Goal: Task Accomplishment & Management: Use online tool/utility

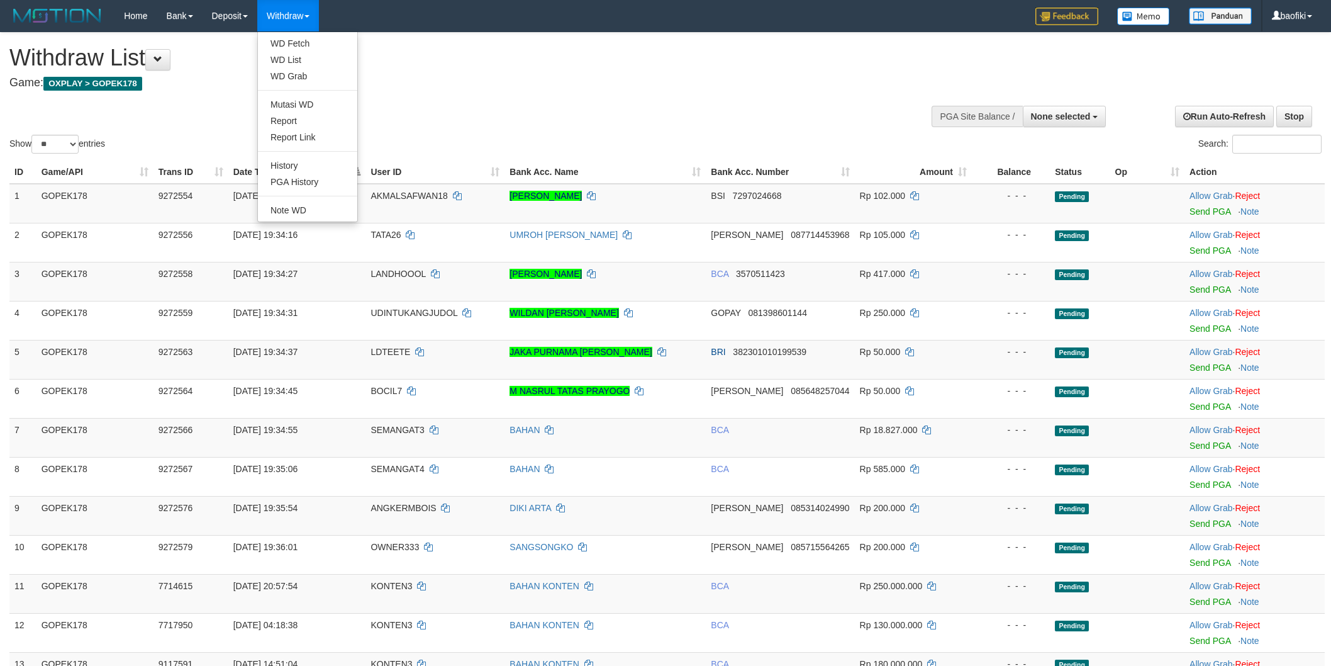
select select
select select "**"
click at [307, 40] on link "WD Fetch" at bounding box center [307, 43] width 99 height 16
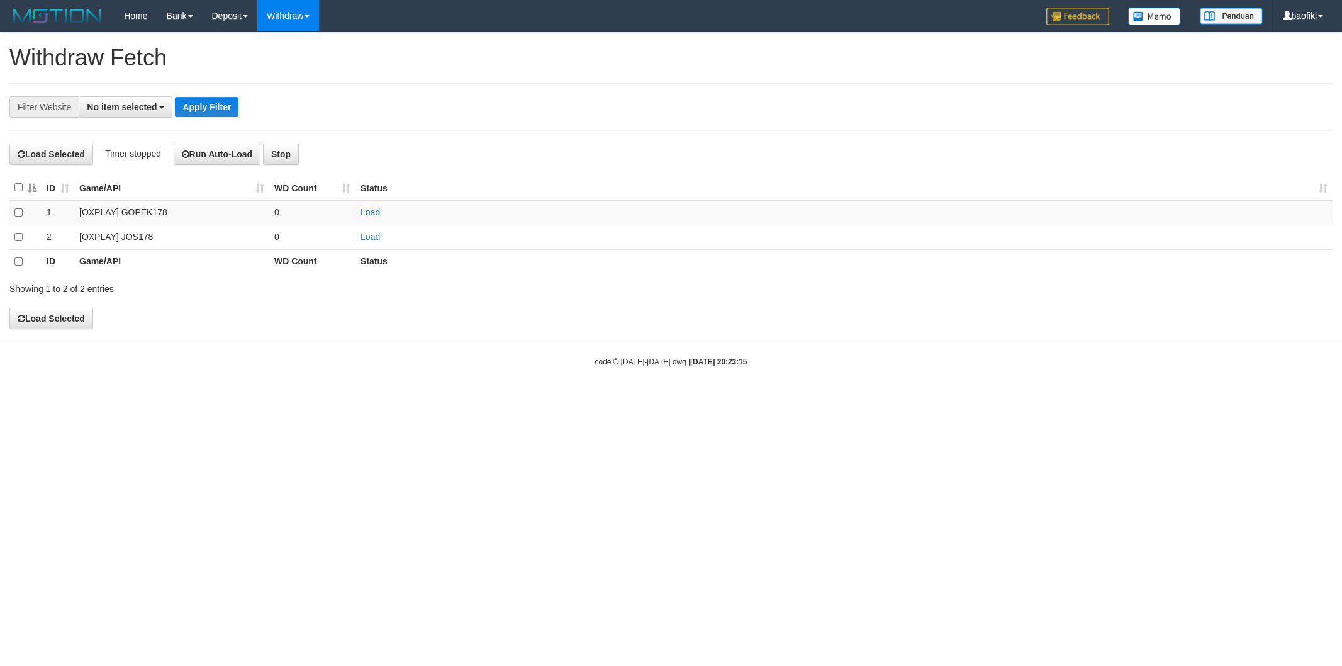
select select
click at [372, 209] on link "Load" at bounding box center [370, 212] width 20 height 10
click at [311, 53] on link "WD List" at bounding box center [307, 60] width 99 height 16
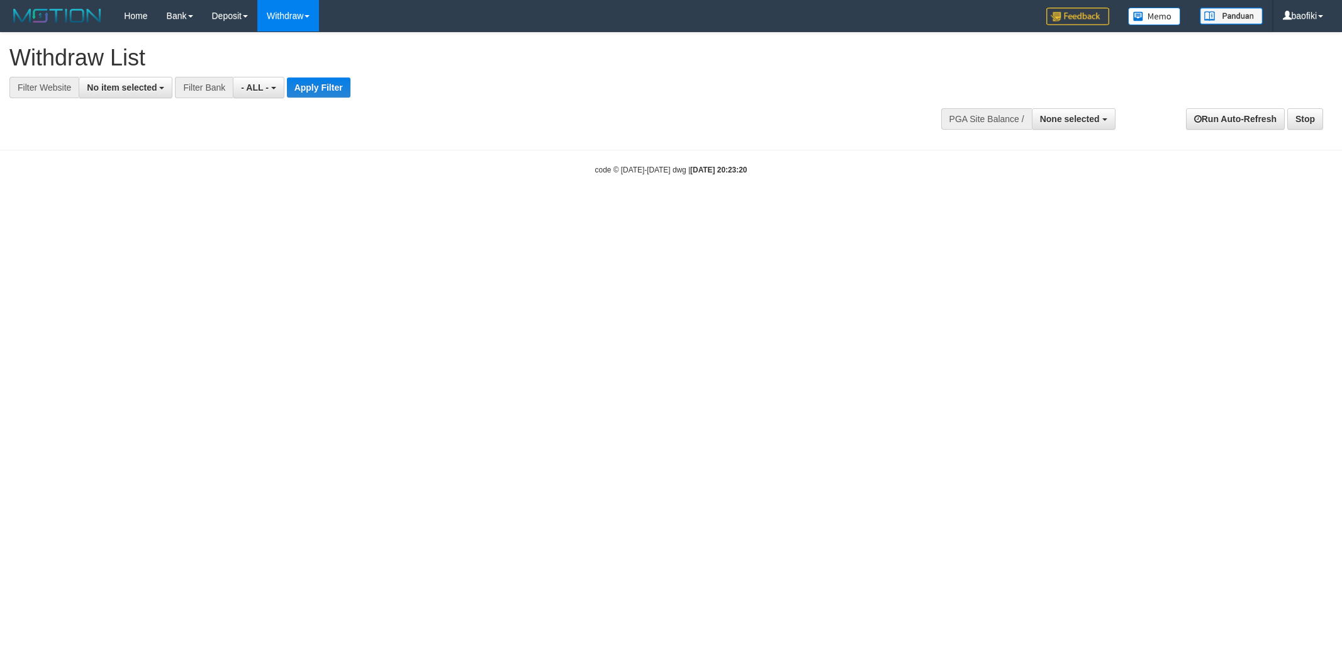
select select
click at [156, 86] on span "No item selected" at bounding box center [122, 87] width 70 height 10
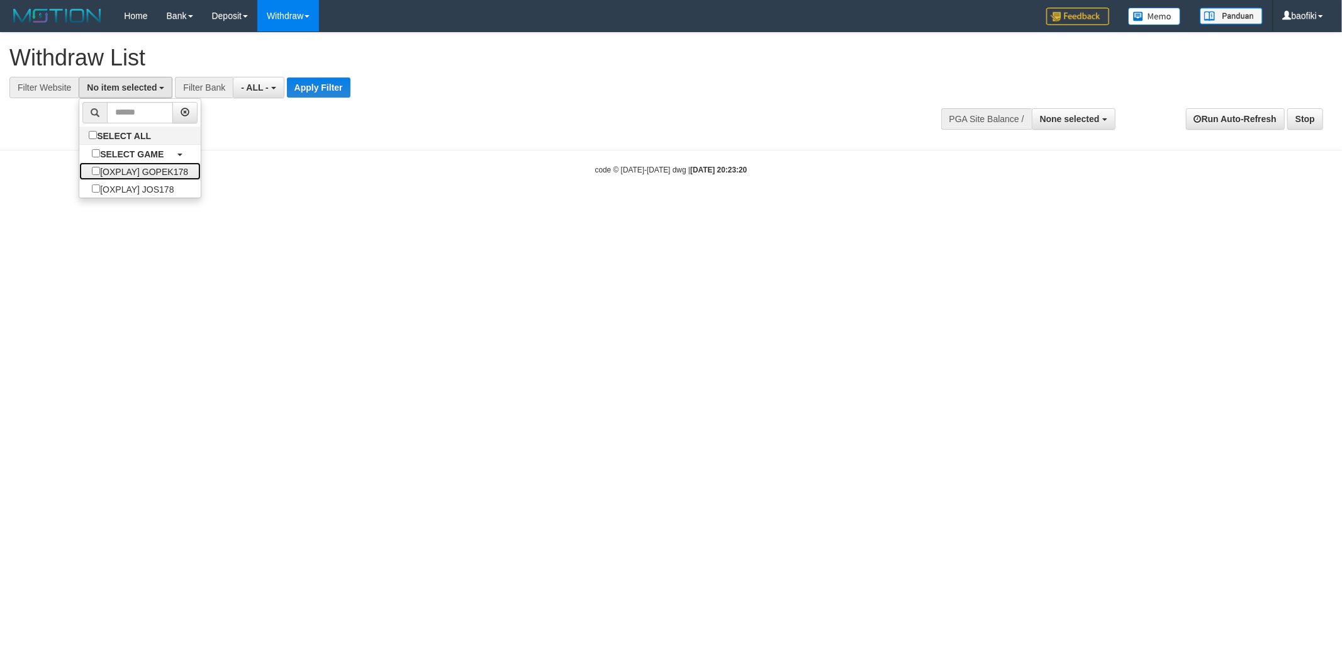
drag, startPoint x: 166, startPoint y: 173, endPoint x: 211, endPoint y: 164, distance: 45.5
click at [167, 173] on label "[OXPLAY] GOPEK178" at bounding box center [139, 171] width 121 height 18
select select "***"
click at [337, 85] on button "Apply Filter" at bounding box center [339, 87] width 64 height 20
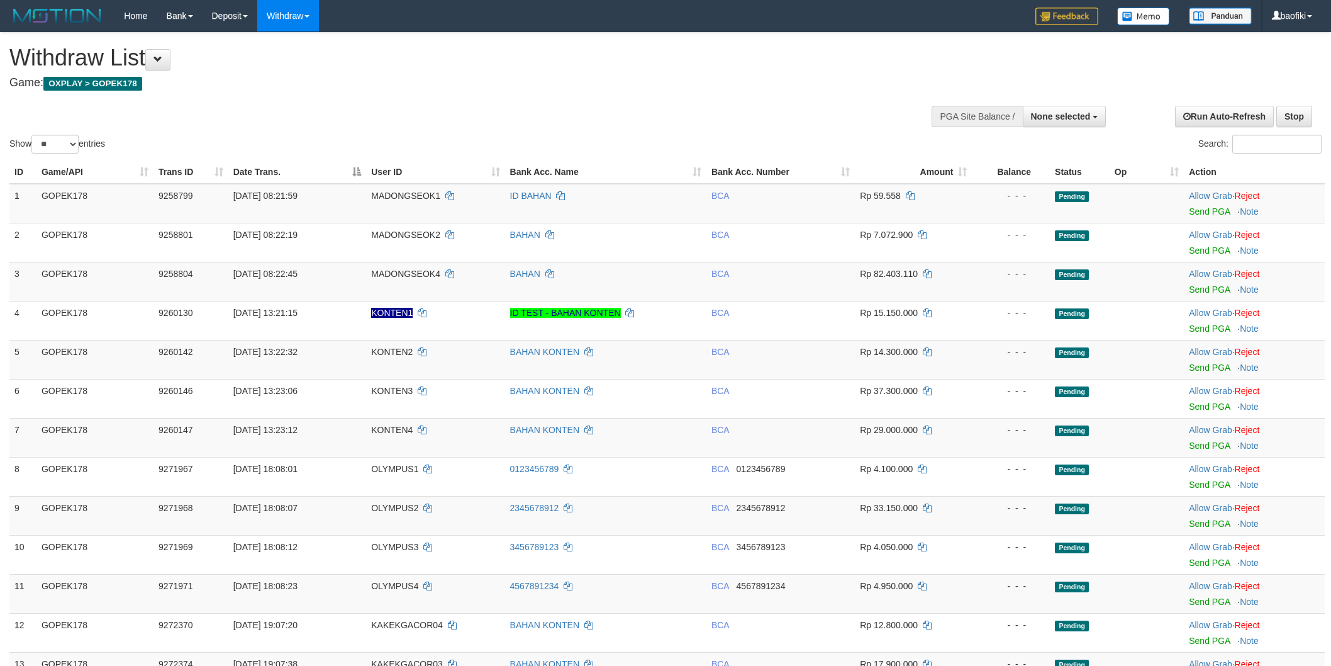
select select
select select "**"
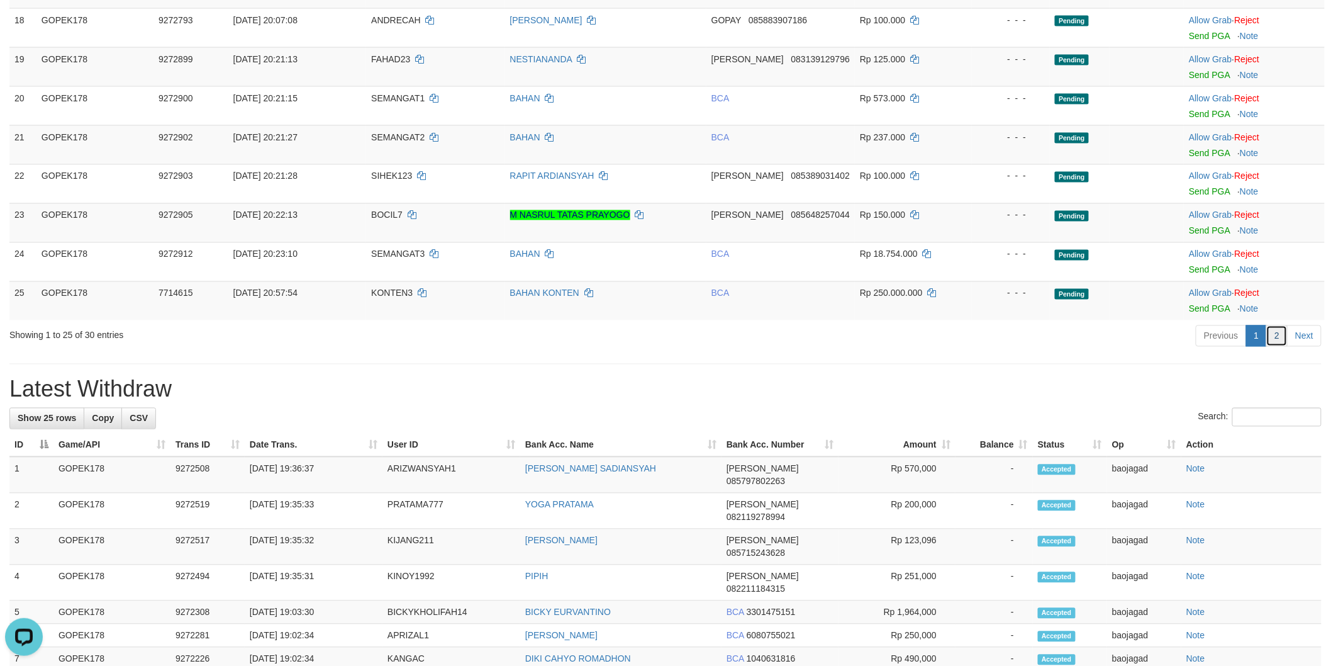
click at [1278, 342] on link "2" at bounding box center [1276, 335] width 21 height 21
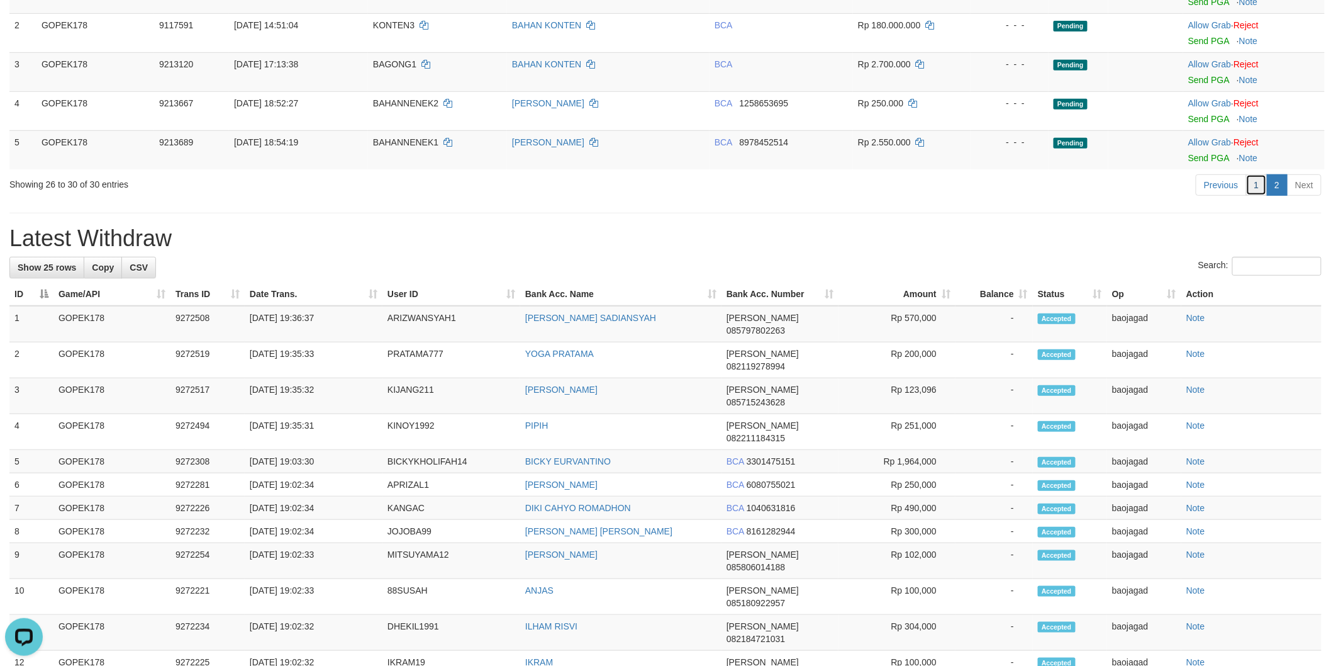
click at [1253, 189] on link "1" at bounding box center [1256, 184] width 21 height 21
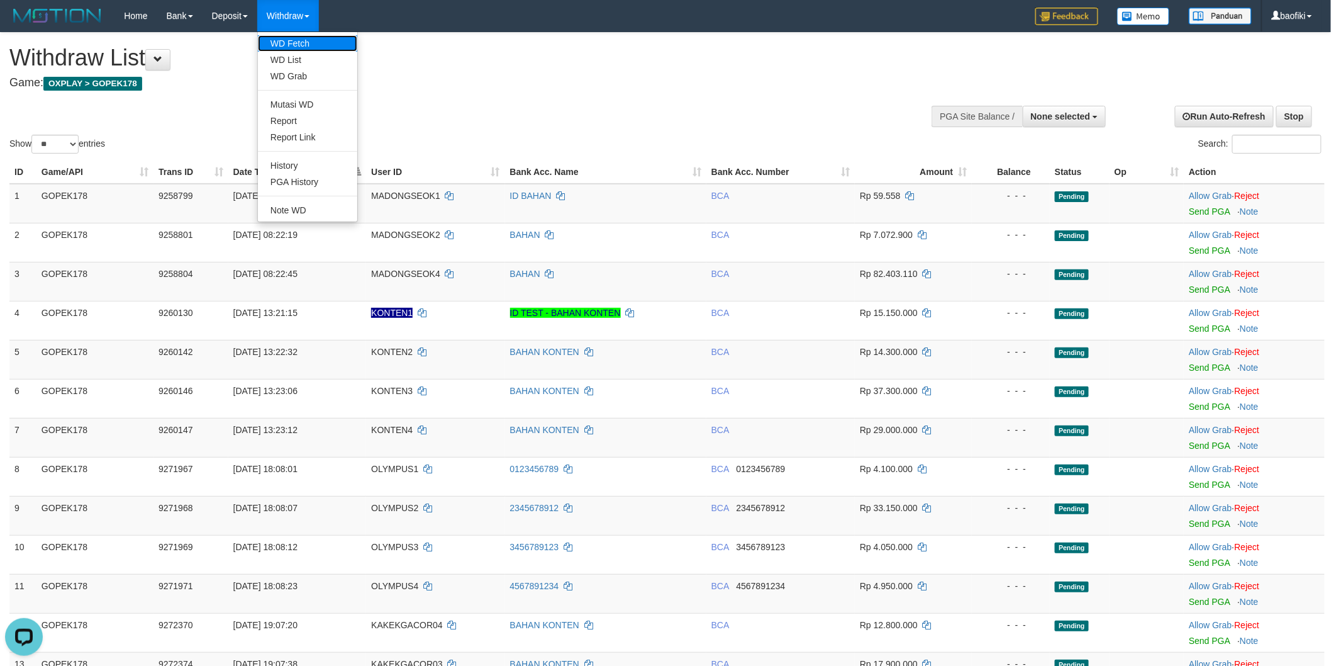
click at [308, 44] on link "WD Fetch" at bounding box center [307, 43] width 99 height 16
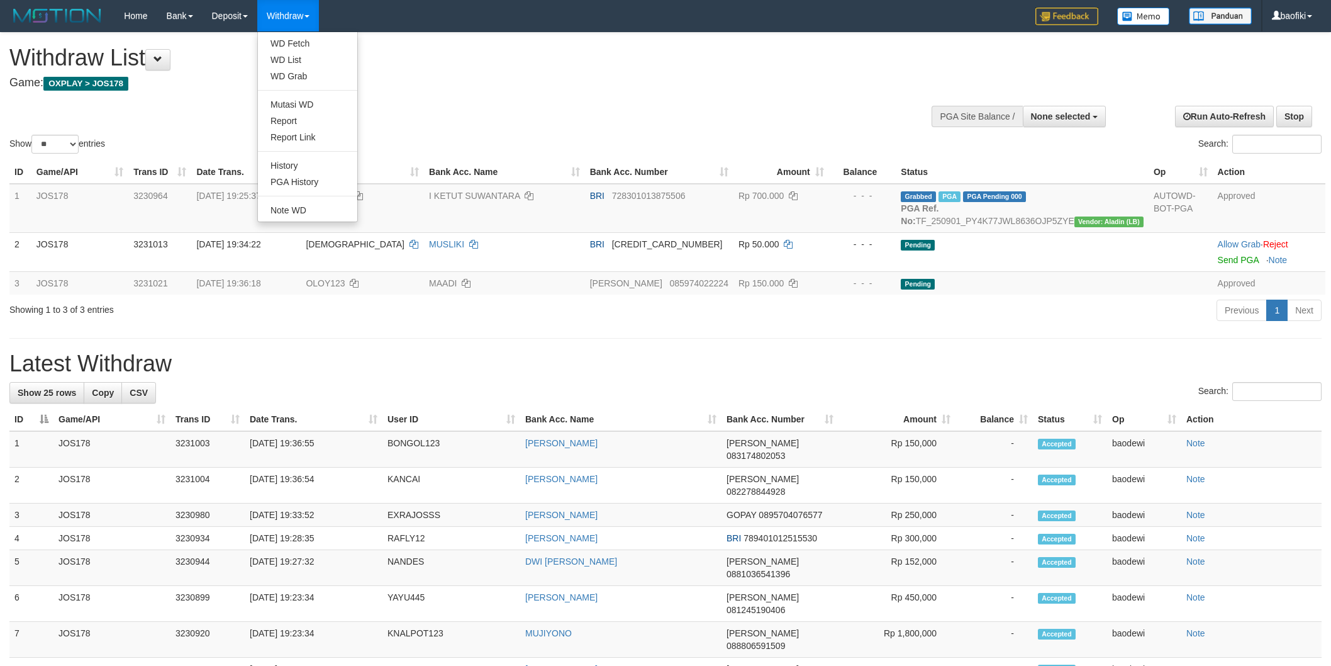
select select
select select "**"
click at [296, 45] on link "WD Fetch" at bounding box center [307, 43] width 99 height 16
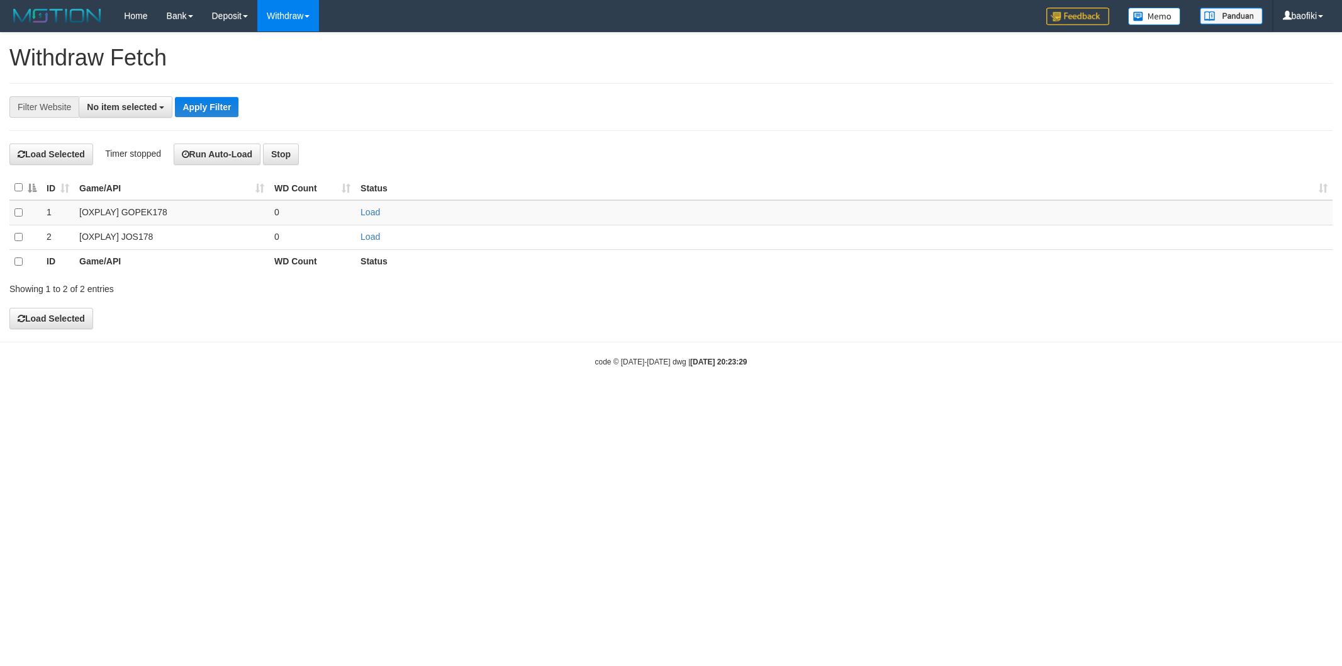
select select
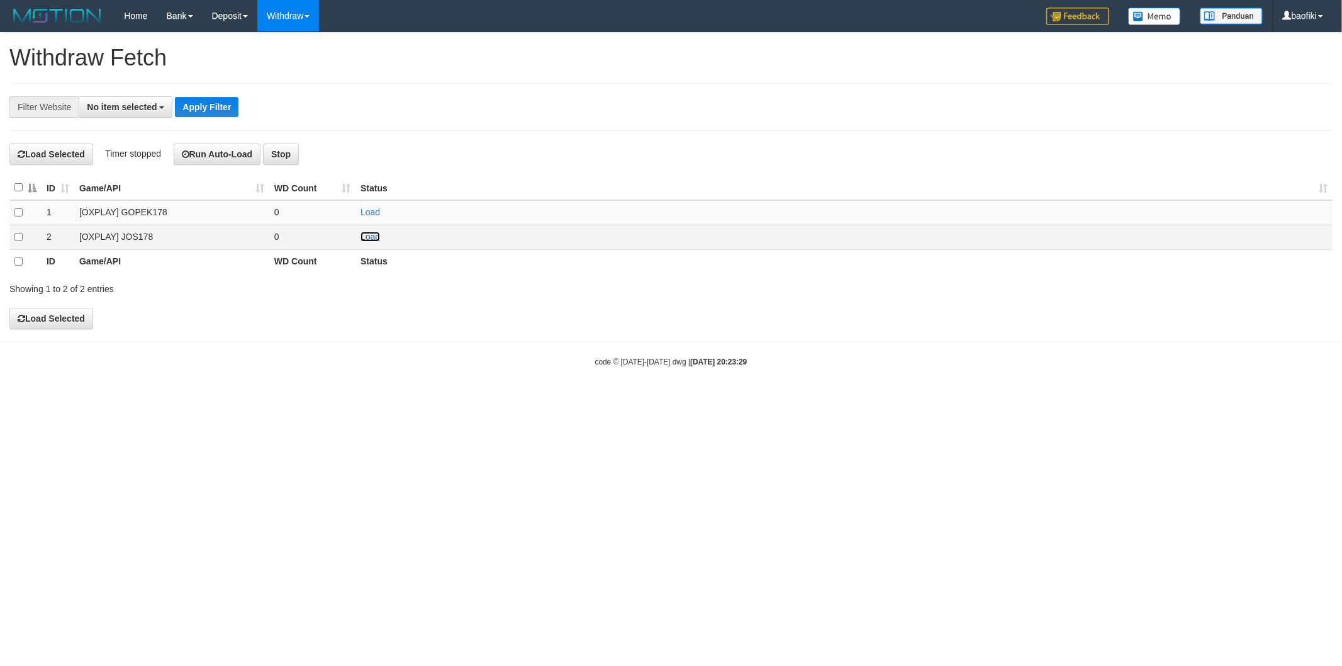
click at [365, 240] on link "Load" at bounding box center [370, 237] width 20 height 10
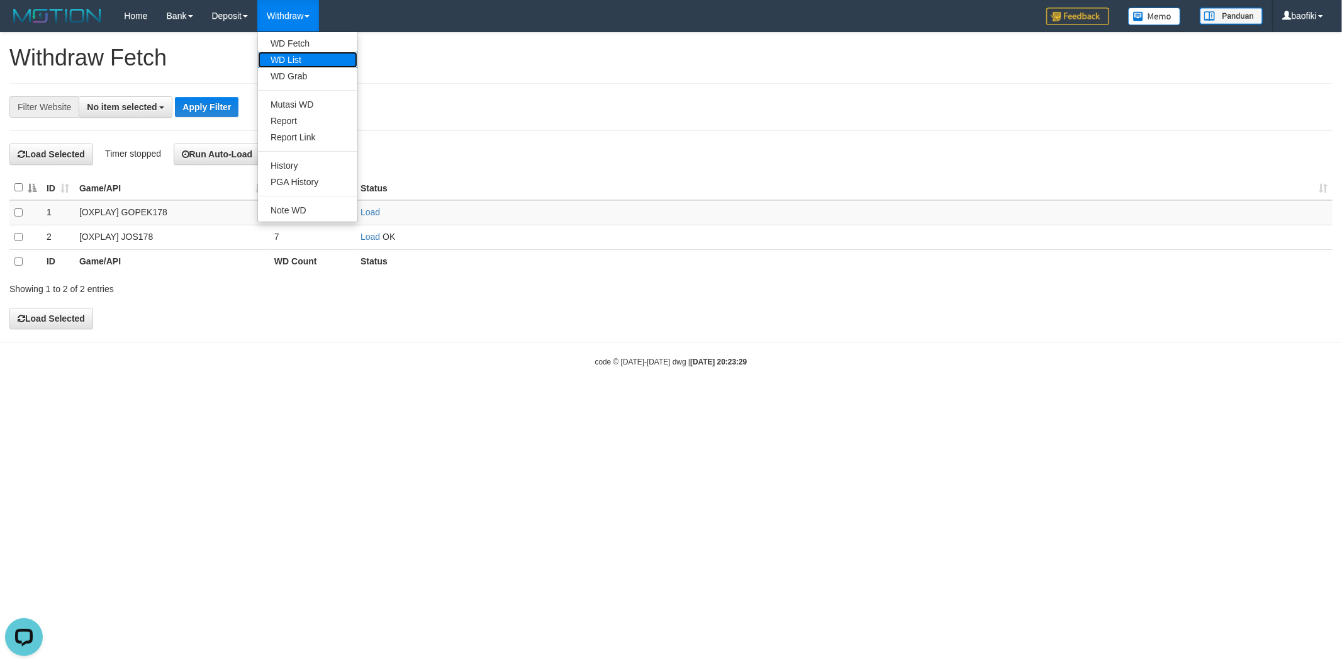
click at [302, 55] on link "WD List" at bounding box center [307, 60] width 99 height 16
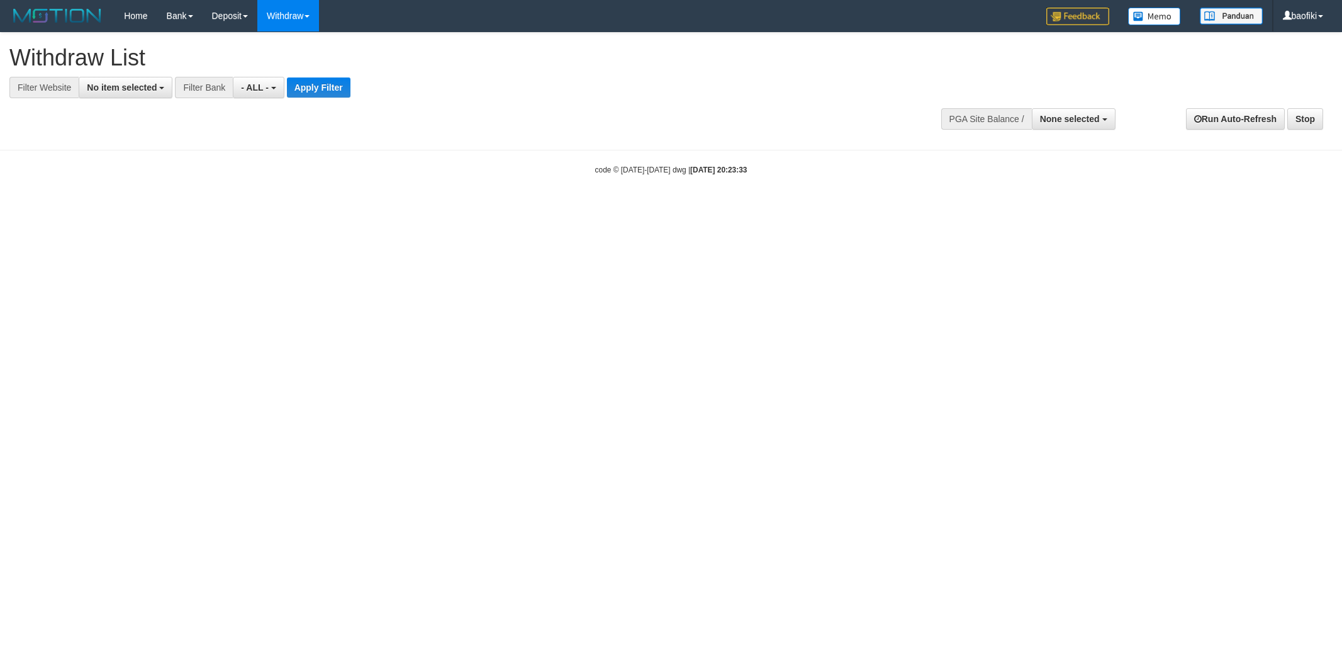
select select
click at [146, 86] on span "No item selected" at bounding box center [122, 87] width 70 height 10
click at [150, 189] on label "[OXPLAY] JOS178" at bounding box center [132, 189] width 107 height 18
select select "****"
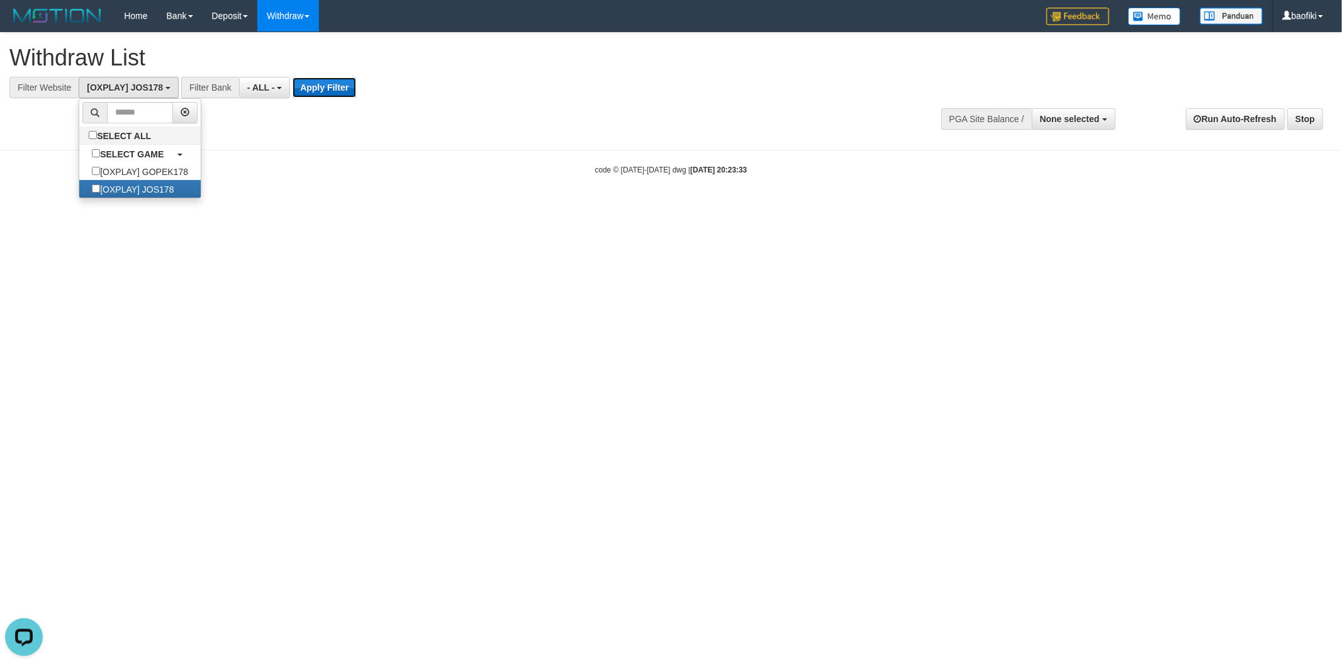
click at [310, 91] on button "Apply Filter" at bounding box center [325, 87] width 64 height 20
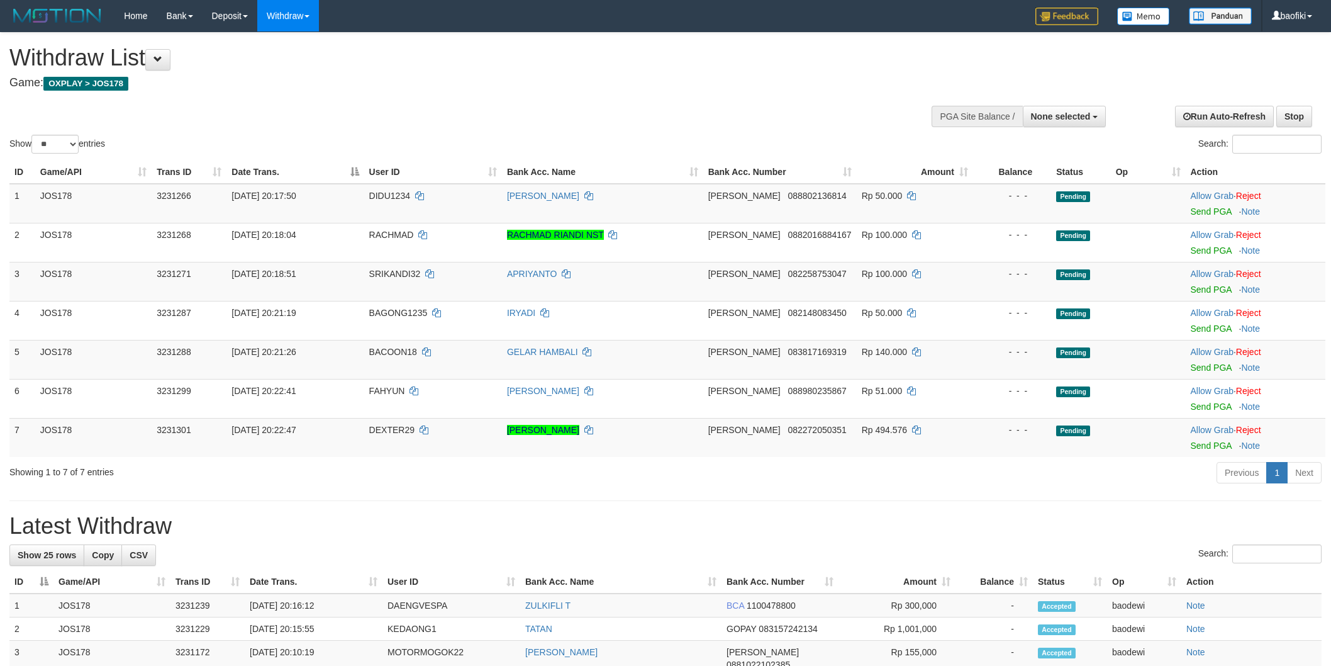
select select
select select "**"
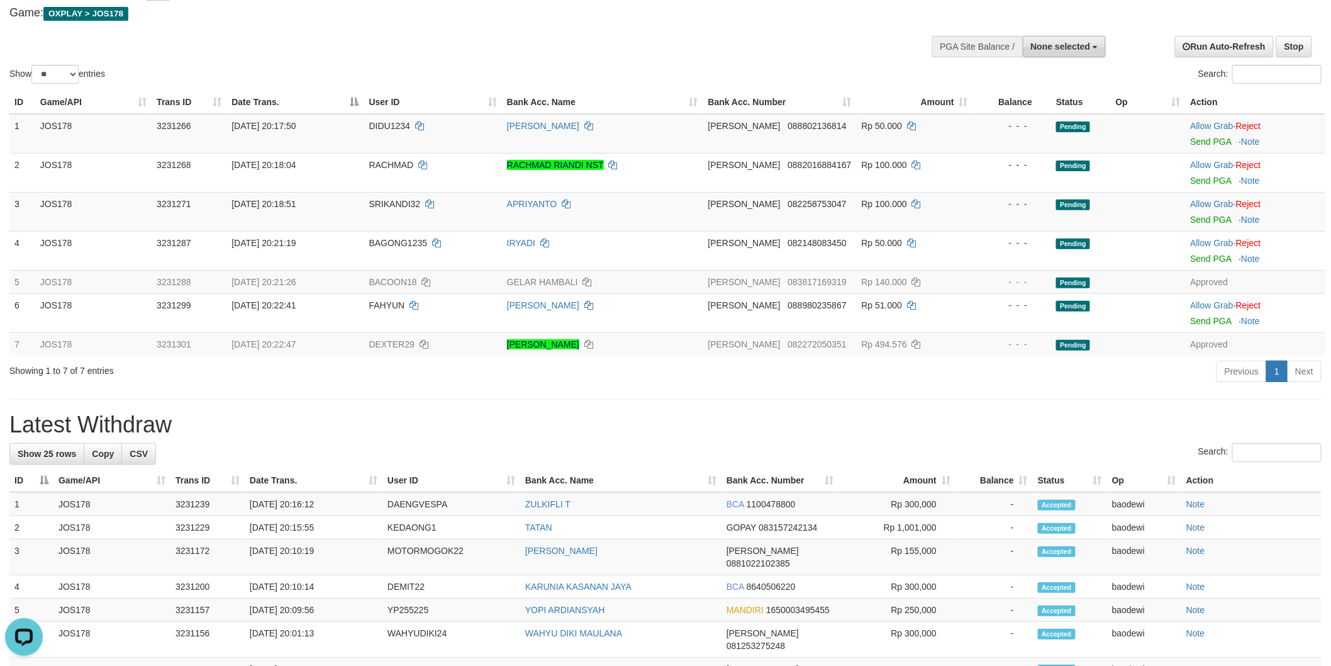
click at [1055, 53] on button "None selected" at bounding box center [1065, 46] width 84 height 21
click at [1041, 121] on label "[OXPLAY] JOS178" at bounding box center [1043, 126] width 126 height 16
select select "****"
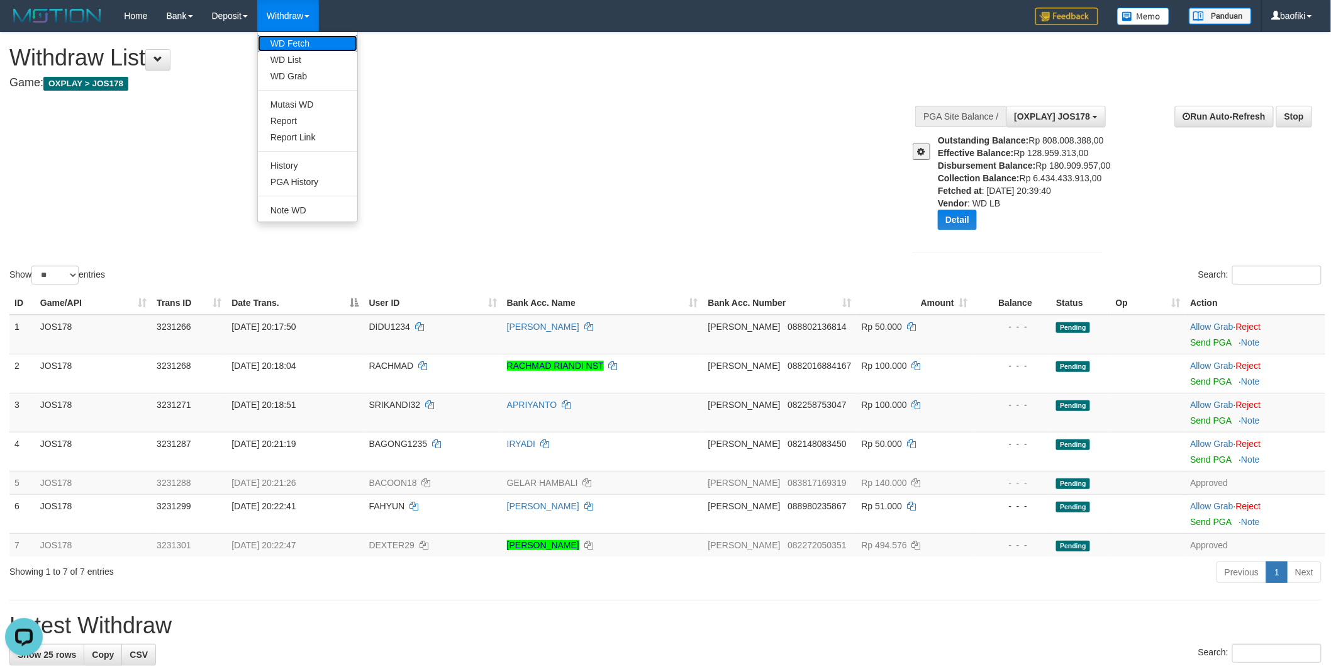
click at [307, 45] on link "WD Fetch" at bounding box center [307, 43] width 99 height 16
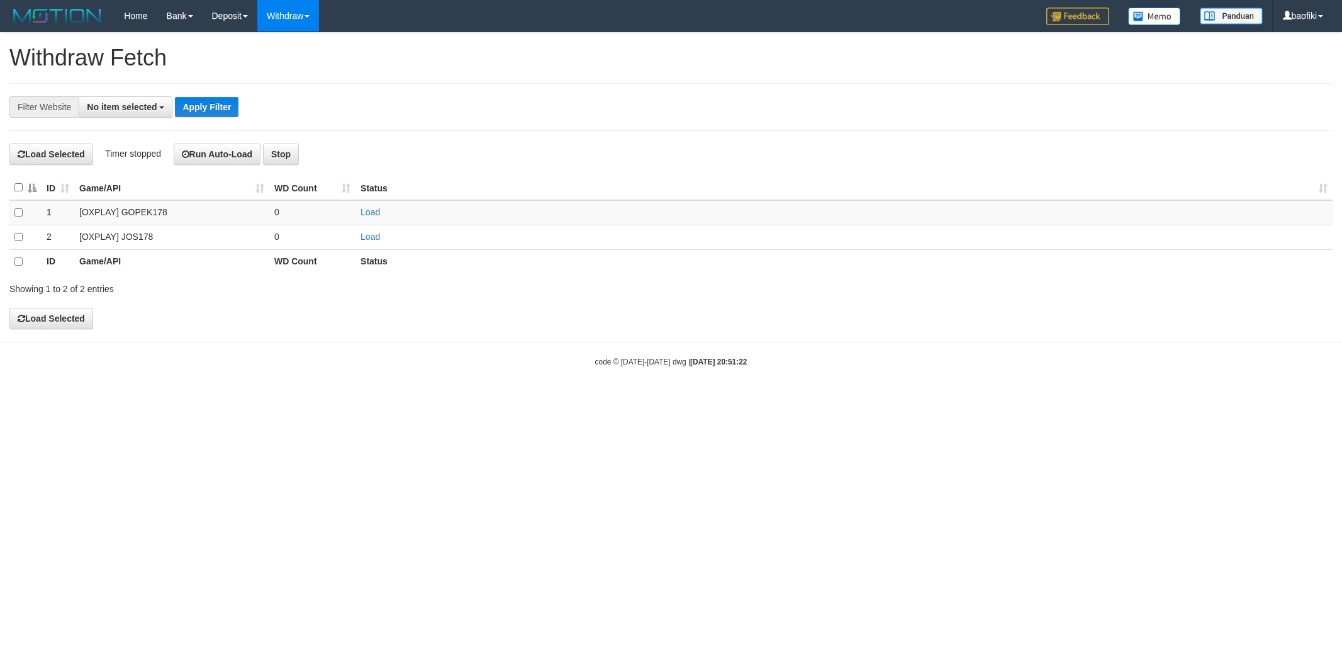
select select
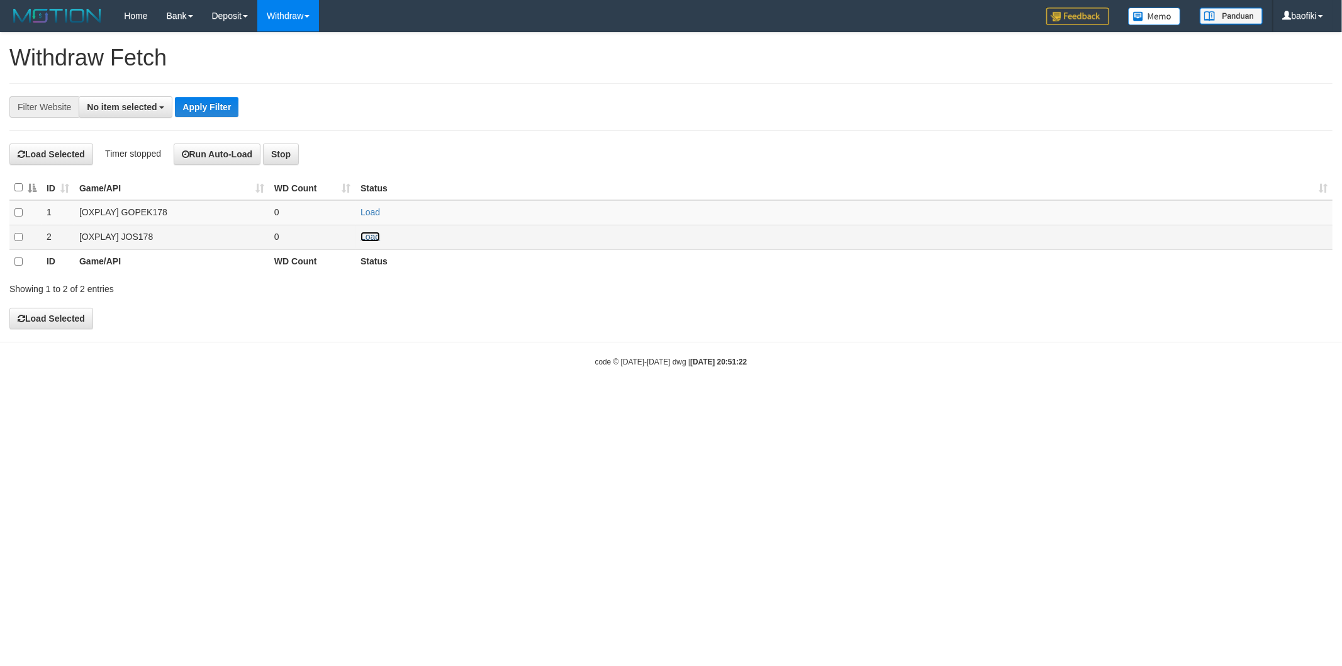
click at [371, 237] on link "Load" at bounding box center [370, 237] width 20 height 10
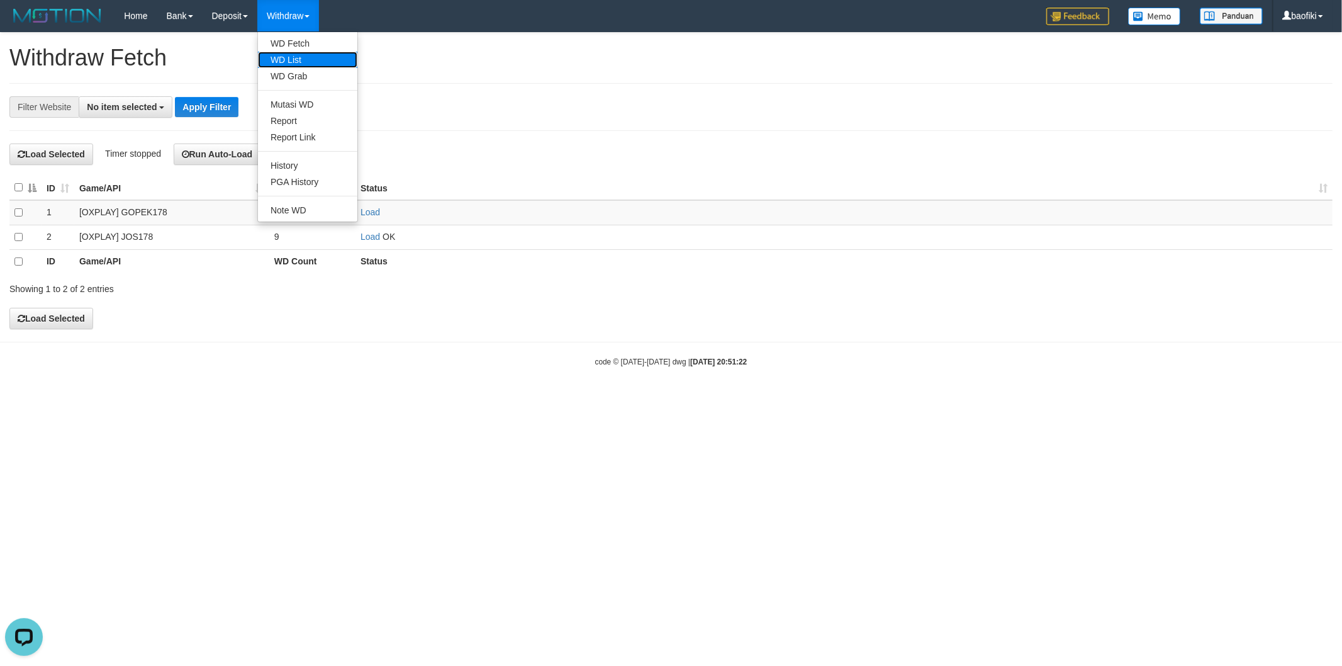
click at [299, 52] on link "WD List" at bounding box center [307, 60] width 99 height 16
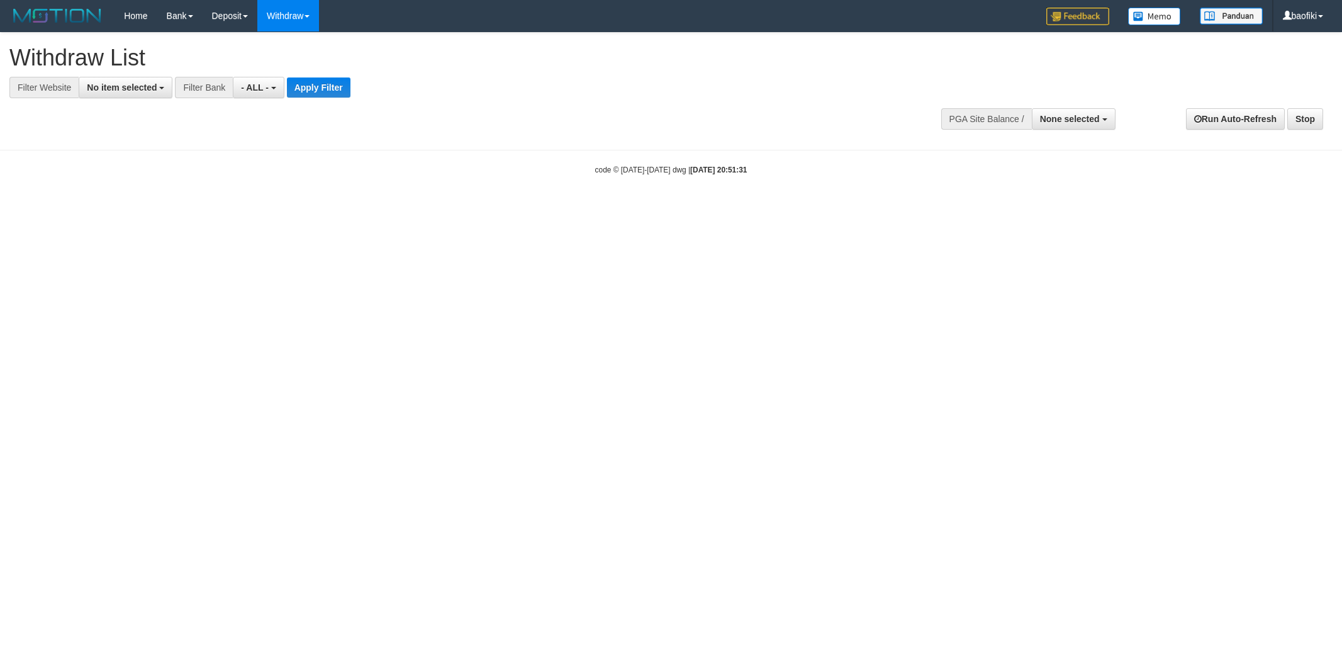
select select
click at [142, 84] on span "No item selected" at bounding box center [122, 87] width 70 height 10
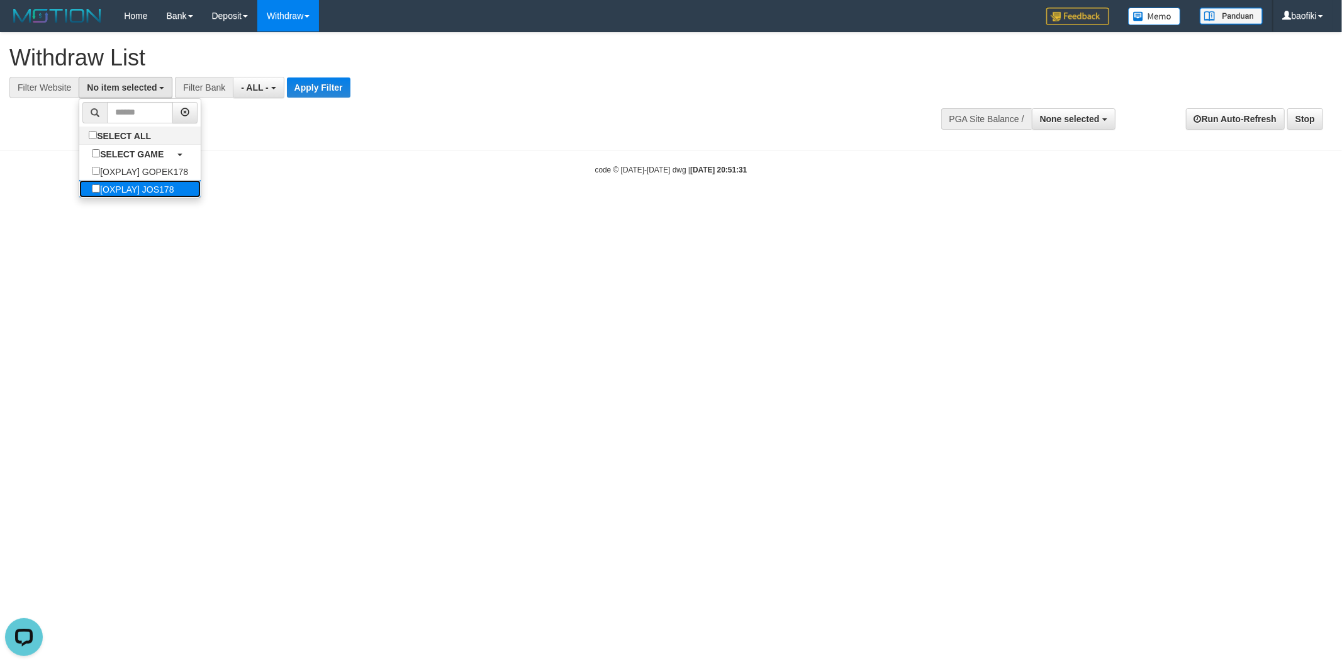
click at [154, 194] on label "[OXPLAY] JOS178" at bounding box center [132, 189] width 107 height 18
select select "****"
click at [326, 86] on button "Apply Filter" at bounding box center [325, 87] width 64 height 20
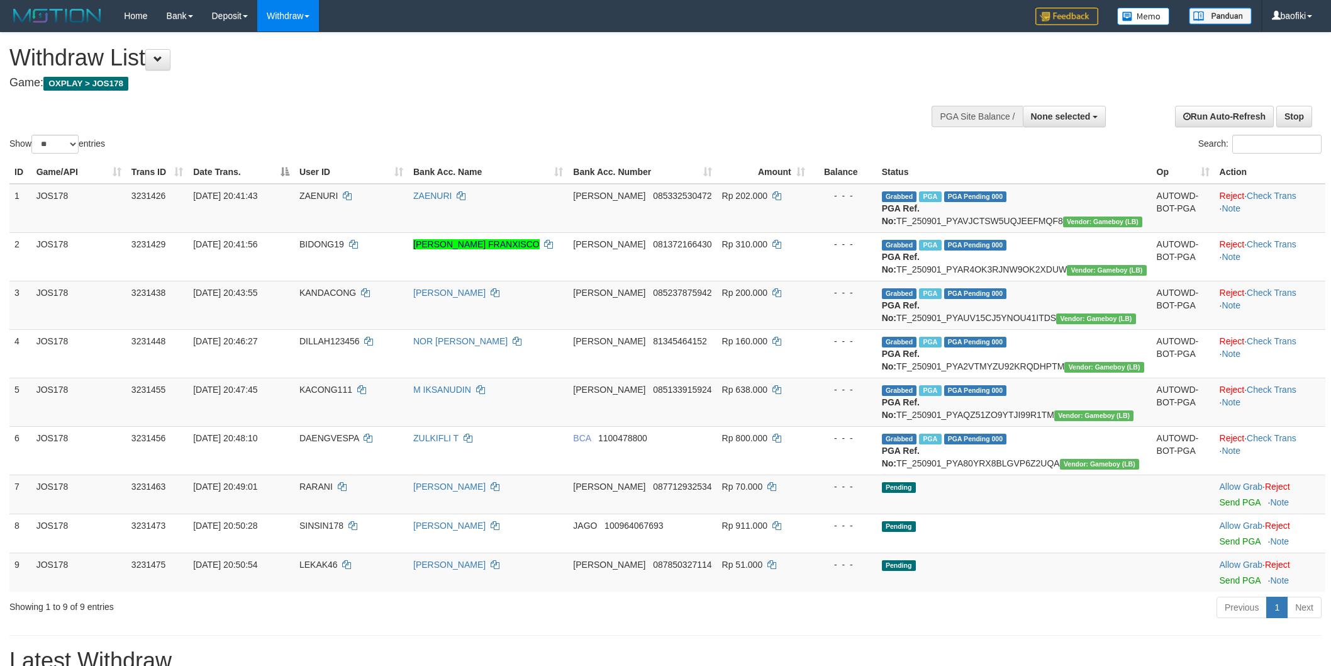
select select
select select "**"
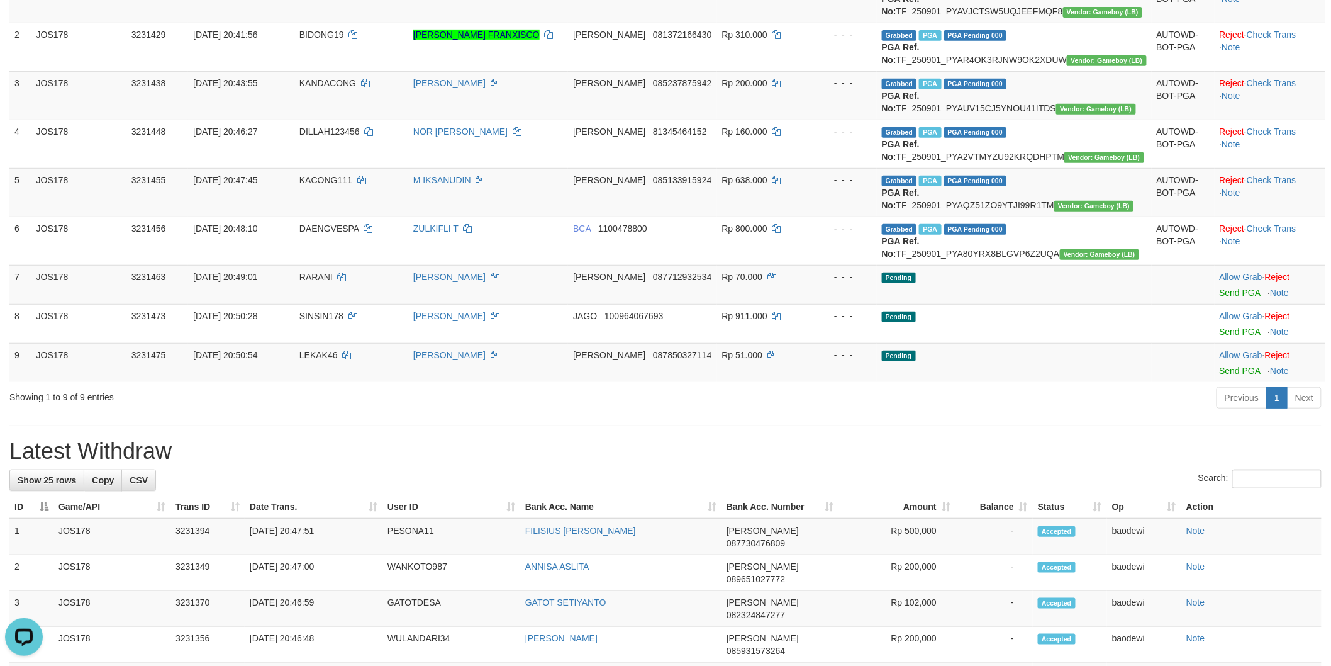
click at [722, 491] on div "Search:" at bounding box center [665, 480] width 1312 height 22
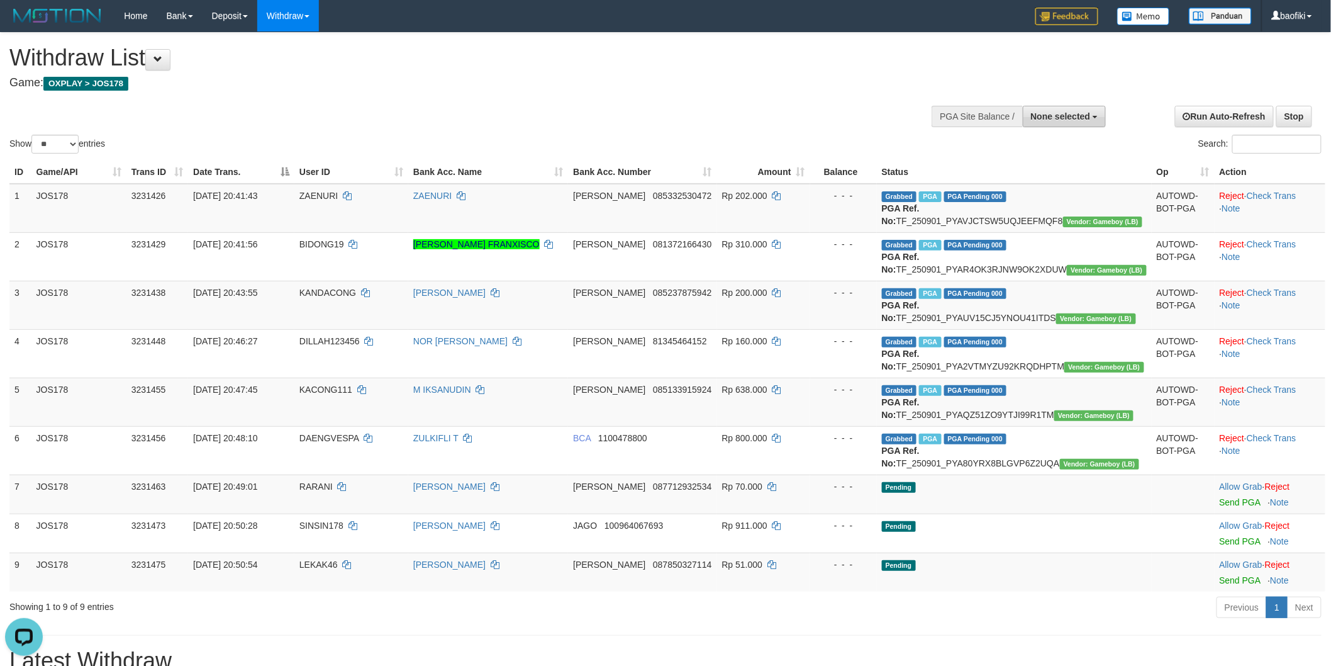
click at [1051, 126] on div "**********" at bounding box center [1008, 115] width 210 height 38
click at [1054, 123] on button "None selected" at bounding box center [1065, 116] width 84 height 21
click at [1032, 201] on label "[OXPLAY] JOS178" at bounding box center [1043, 196] width 126 height 16
select select "****"
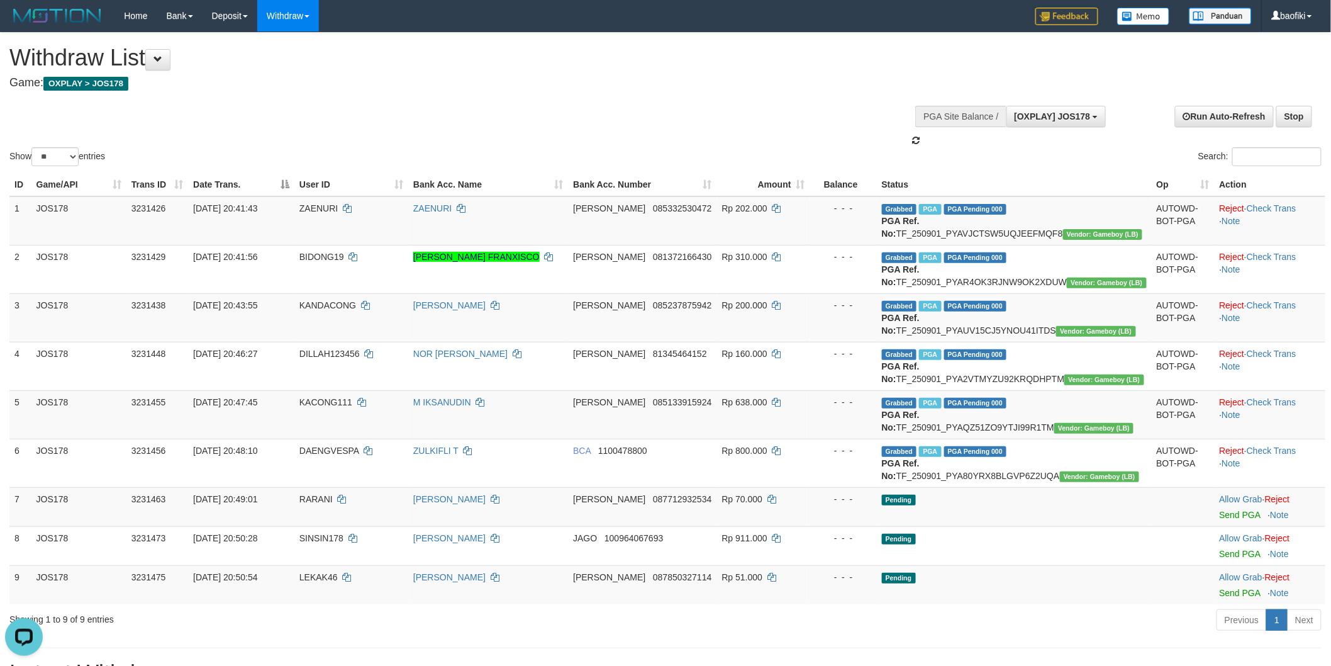
scroll to position [21, 0]
click at [1042, 226] on td "Grabbed PGA PGA Pending 000 PGA Ref. No: TF_250901_PYAVJCTSW5UQJEEFMQF8 Vendor:…" at bounding box center [1014, 220] width 275 height 49
copy td "TF_250901_PYAVJCTSW5UQJEEFMQF8"
click at [350, 169] on div "Show ** ** ** *** entries Search:" at bounding box center [665, 101] width 1331 height 136
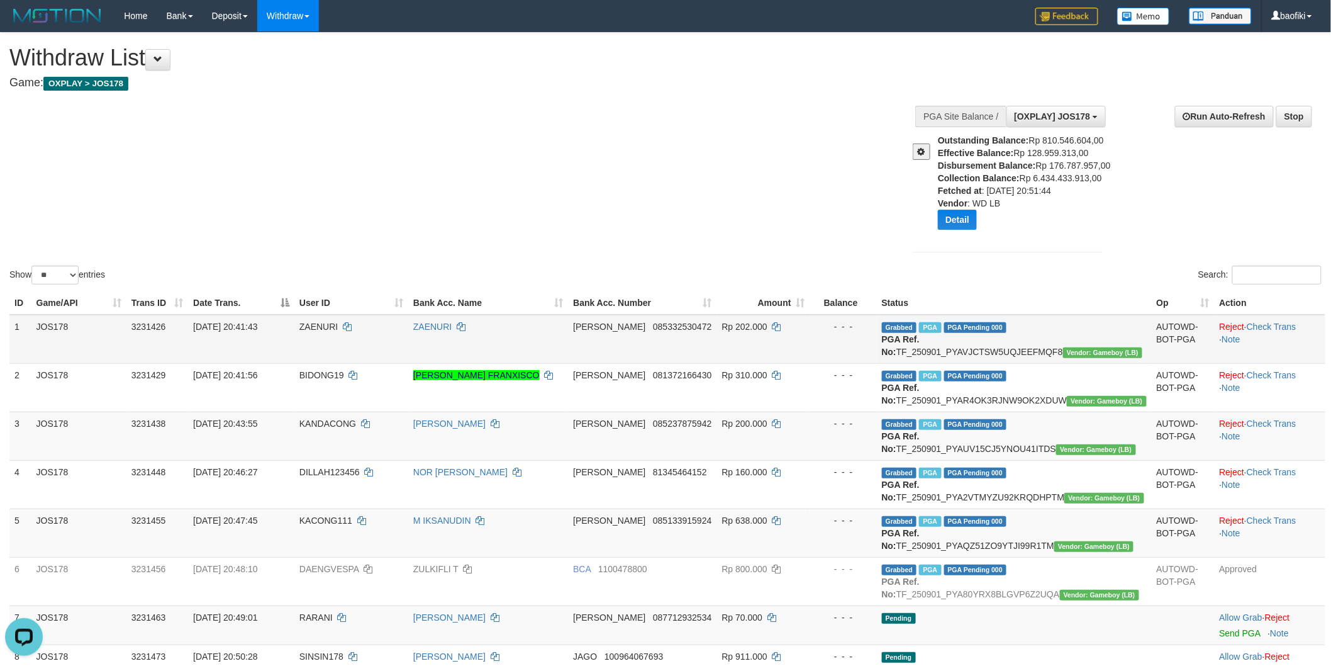
click at [350, 221] on div "Show ** ** ** *** entries Search:" at bounding box center [665, 160] width 1331 height 254
click at [348, 360] on td "ZAENURI" at bounding box center [351, 339] width 114 height 49
copy td "ZAENURI"
click at [958, 222] on button "Detail" at bounding box center [957, 220] width 39 height 20
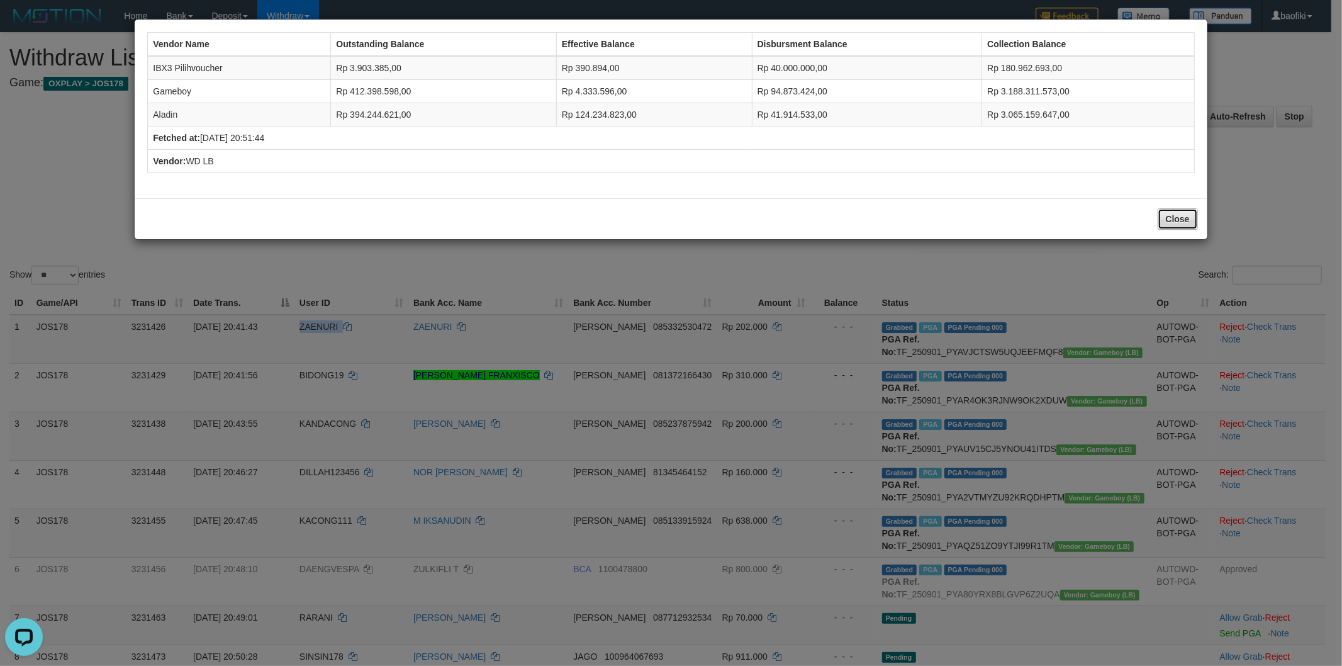
click at [1174, 211] on button "Close" at bounding box center [1178, 218] width 40 height 21
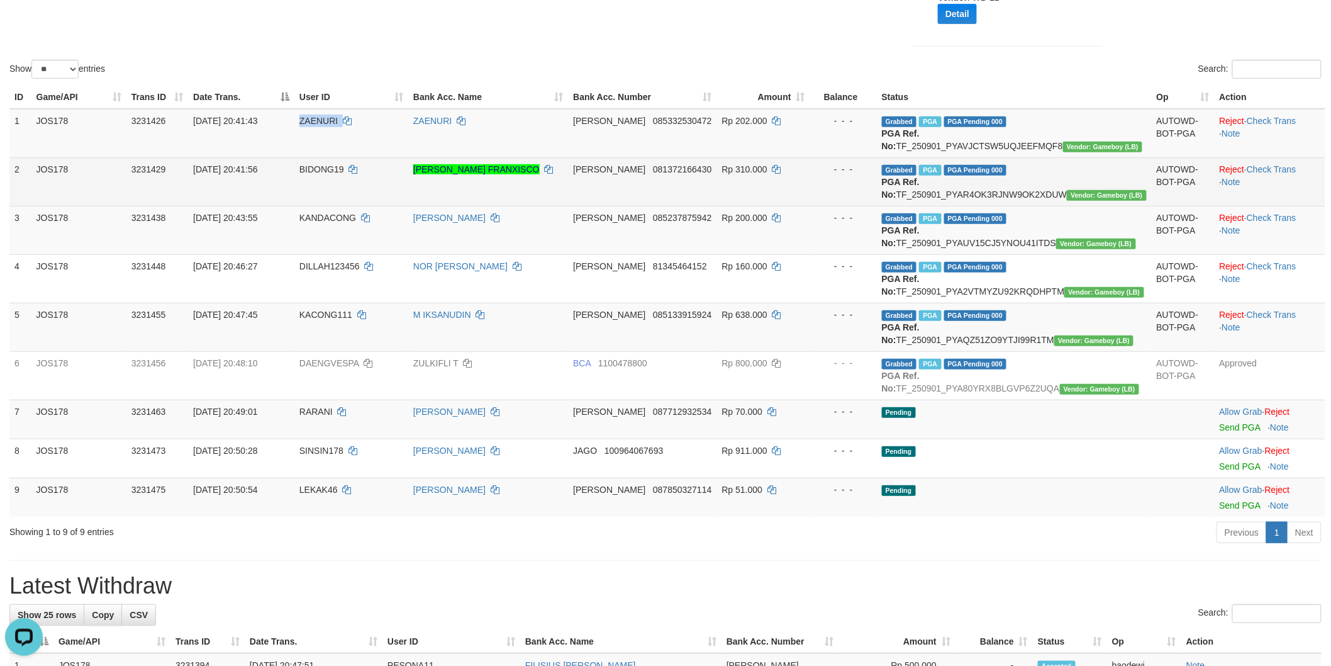
scroll to position [210, 0]
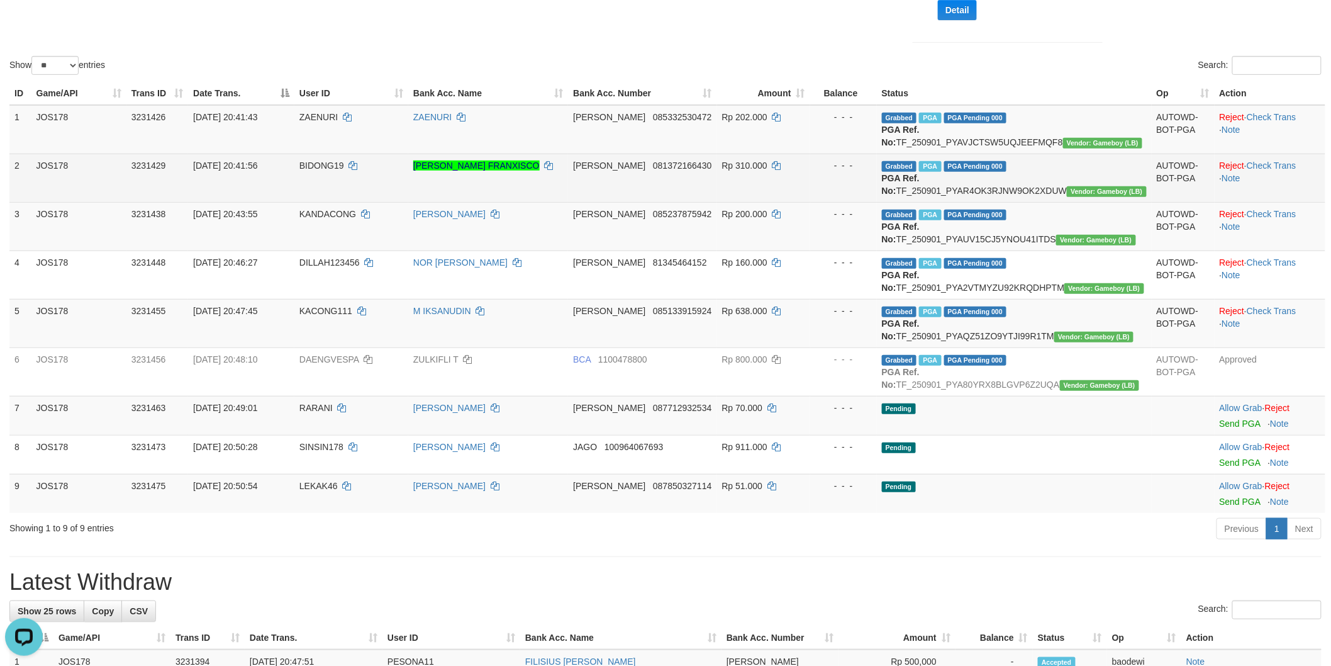
click at [1059, 202] on td "Grabbed PGA PGA Pending 000 PGA Ref. No: TF_250901_PYAR4OK3RJNW9OK2XDUW Vendor:…" at bounding box center [1014, 178] width 275 height 48
copy td "TF_250901_PYAR4OK3RJNW9OK2XDUW"
click at [342, 202] on td "BIDONG19" at bounding box center [351, 178] width 114 height 48
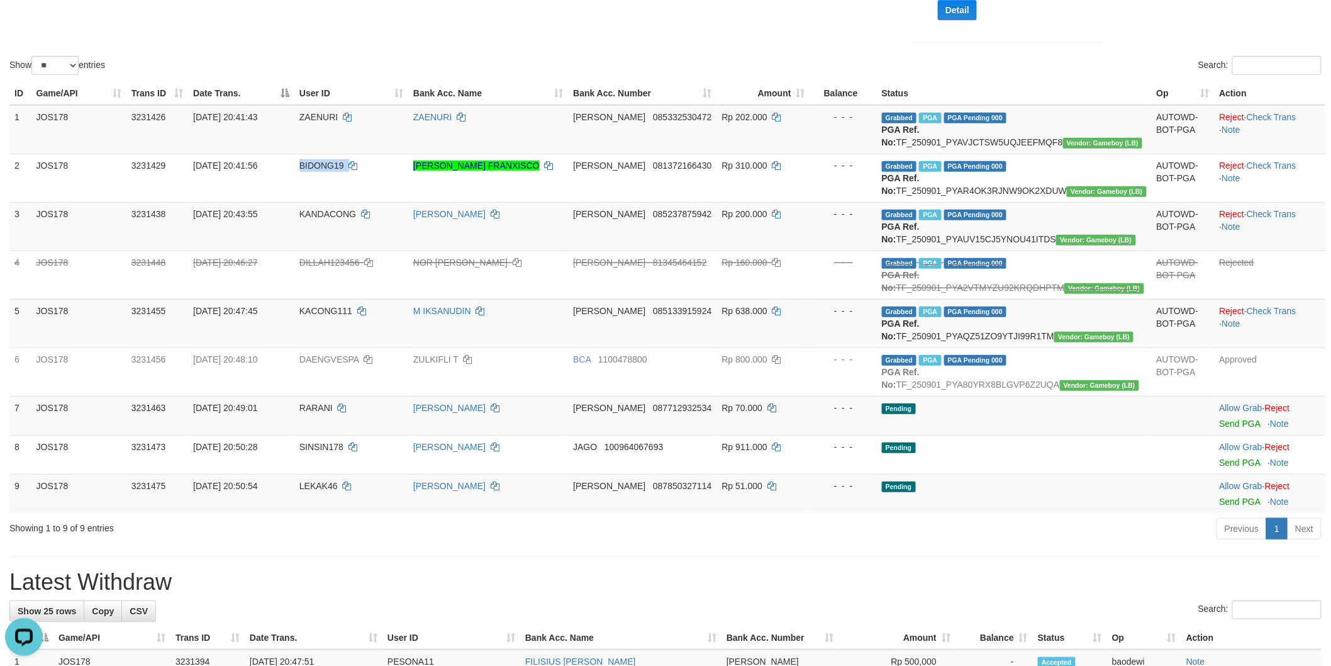
copy td "BIDONG19"
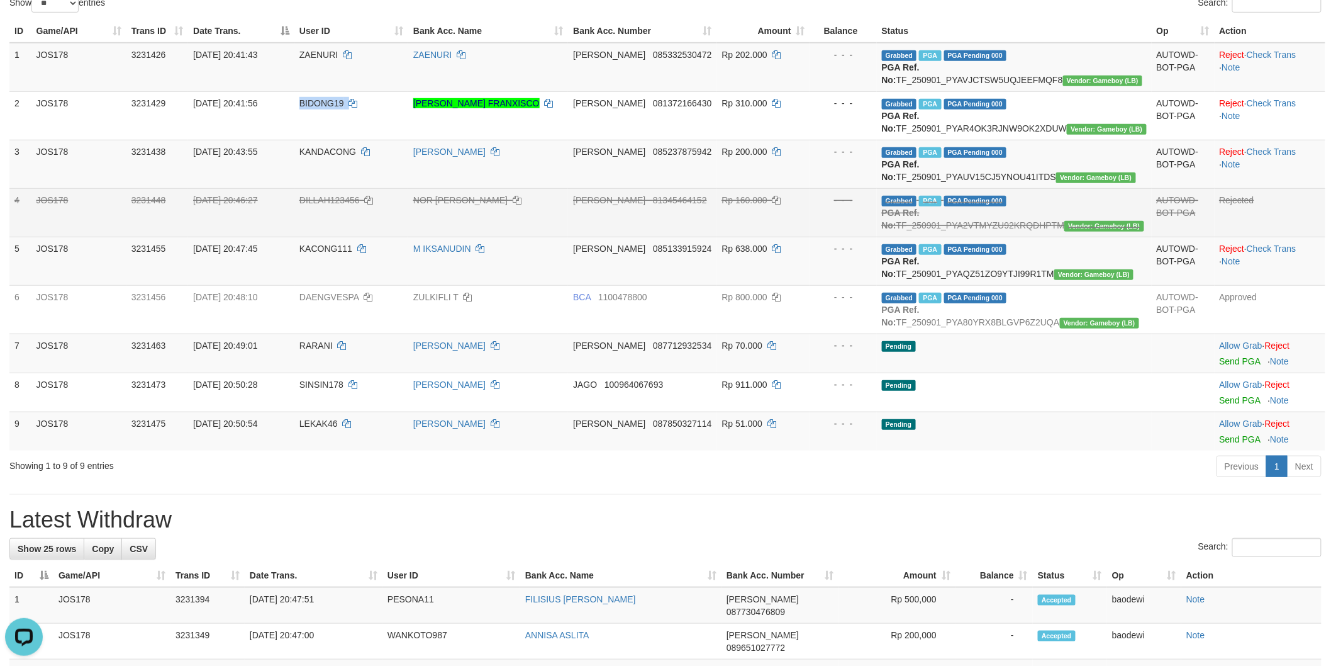
scroll to position [279, 0]
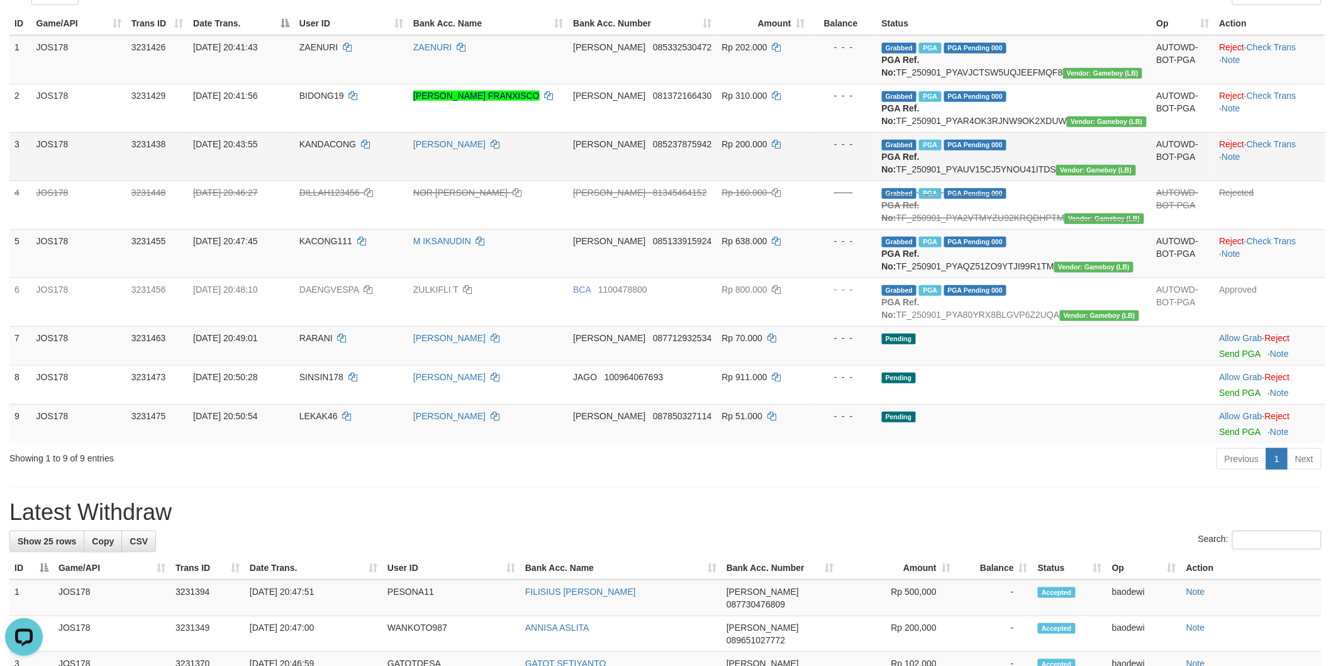
click at [1046, 181] on td "Grabbed PGA PGA Pending 000 PGA Ref. No: TF_250901_PYAUV15CJ5YNOU41ITDS Vendor:…" at bounding box center [1014, 156] width 275 height 48
copy td "TF_250901_PYAUV15CJ5YNOU41ITDS"
click at [810, 181] on td "Rp 200.000" at bounding box center [763, 156] width 93 height 48
click at [1014, 181] on td "Grabbed PGA PGA Pending 000 PGA Ref. No: TF_250901_PYAUV15CJ5YNOU41ITDS Vendor:…" at bounding box center [1014, 156] width 275 height 48
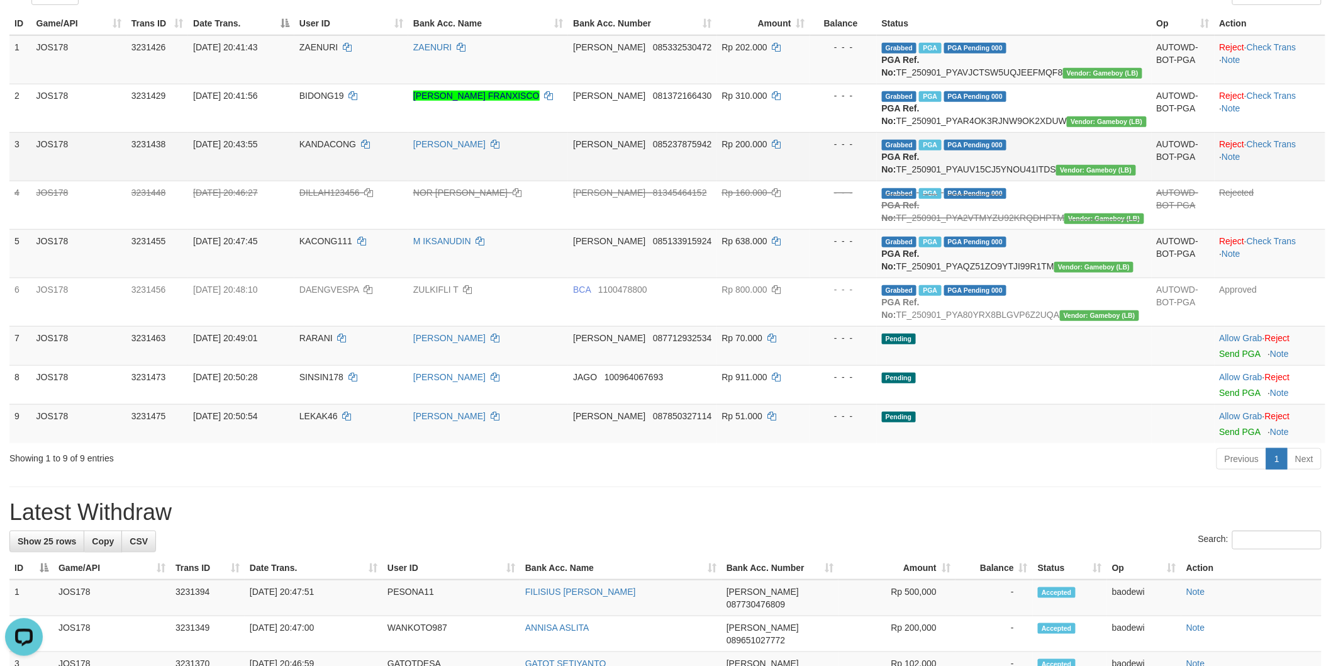
click at [1014, 181] on td "Grabbed PGA PGA Pending 000 PGA Ref. No: TF_250901_PYAUV15CJ5YNOU41ITDS Vendor:…" at bounding box center [1014, 156] width 275 height 48
click at [1028, 181] on td "Grabbed PGA PGA Pending 000 PGA Ref. No: TF_250901_PYAUV15CJ5YNOU41ITDS Vendor:…" at bounding box center [1014, 156] width 275 height 48
copy td "TF_250901_PYAUV15CJ5YNOU41ITDS"
click at [369, 181] on td "KANDACONG" at bounding box center [351, 156] width 114 height 48
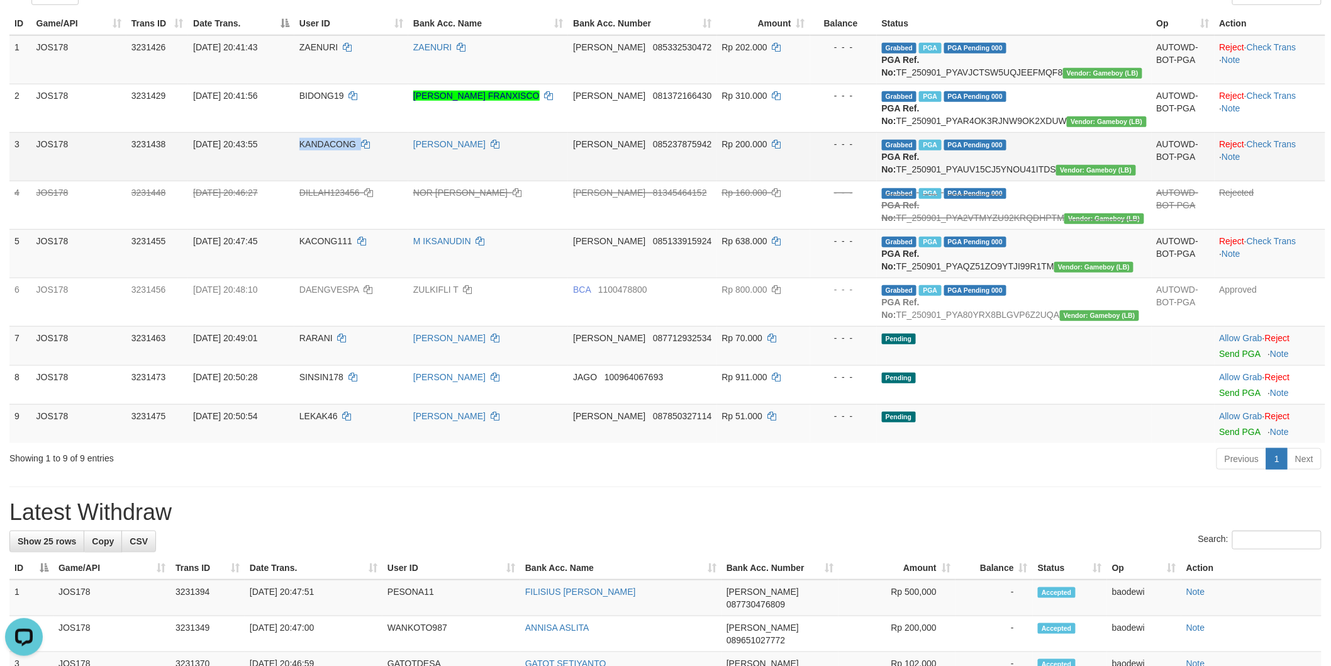
click at [369, 181] on td "KANDACONG" at bounding box center [351, 156] width 114 height 48
copy td "KANDACONG"
click at [1052, 181] on td "Grabbed PGA PGA Pending 000 PGA Ref. No: TF_250901_PYAUV15CJ5YNOU41ITDS Vendor:…" at bounding box center [1014, 156] width 275 height 48
copy td "TF_250901_PYAUV15CJ5YNOU41ITDS"
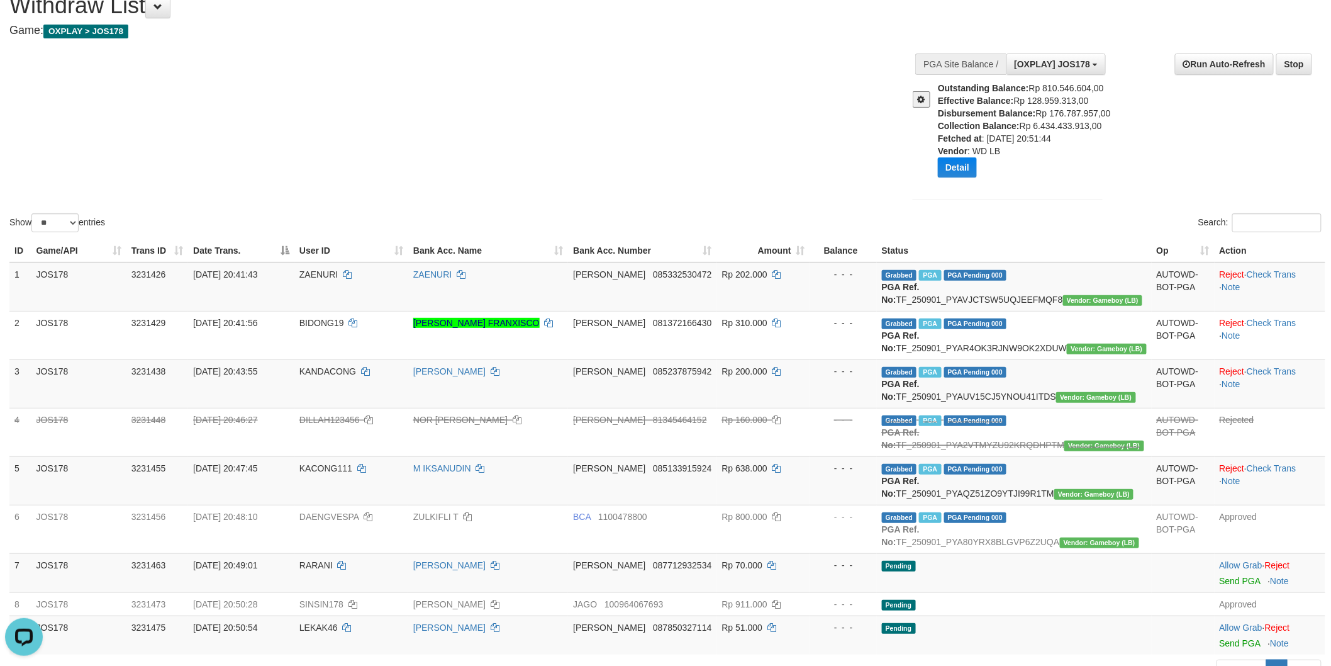
scroll to position [140, 0]
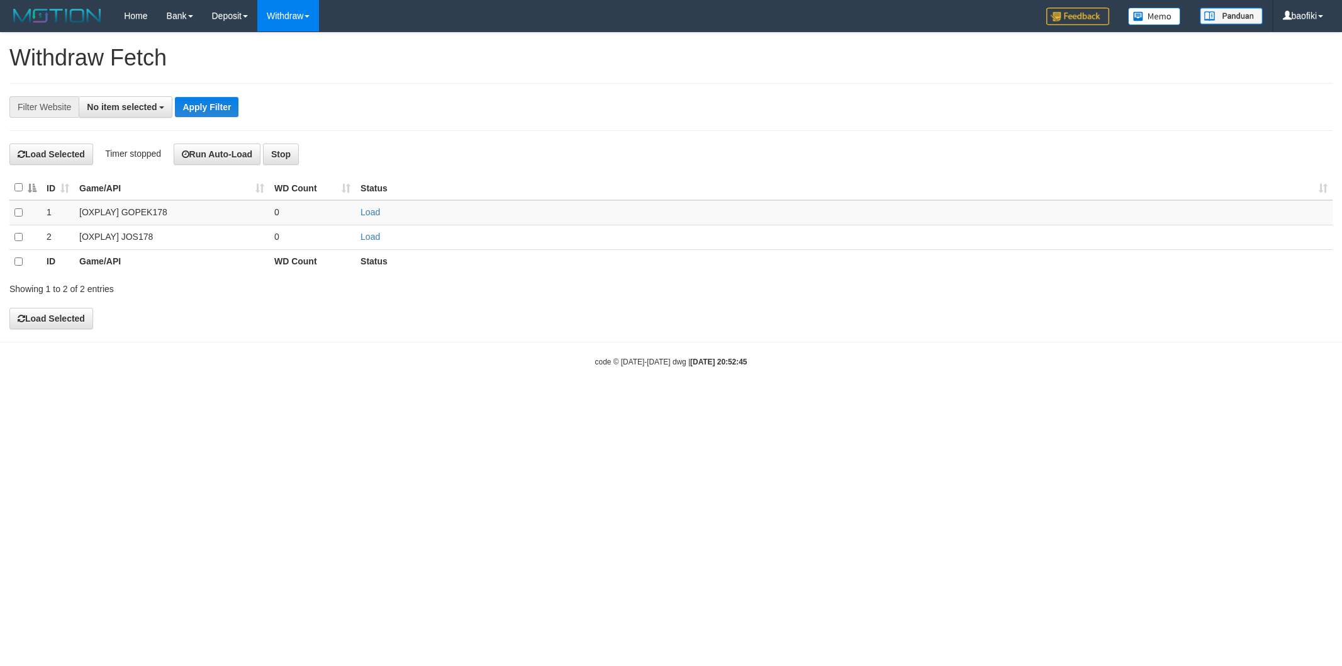
select select
click at [365, 206] on td "Load" at bounding box center [843, 212] width 977 height 25
click at [365, 208] on link "Load" at bounding box center [370, 212] width 20 height 10
click at [310, 58] on link "WD List" at bounding box center [307, 60] width 99 height 16
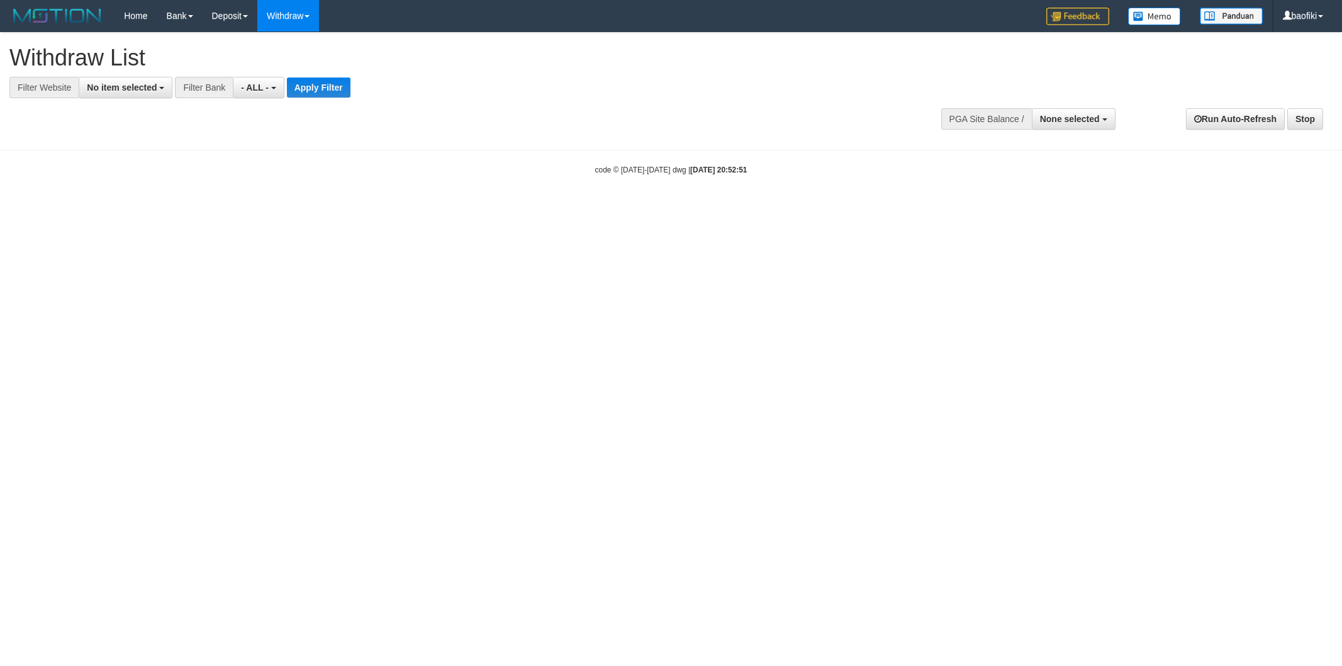
select select
click at [128, 79] on button "No item selected" at bounding box center [126, 87] width 94 height 21
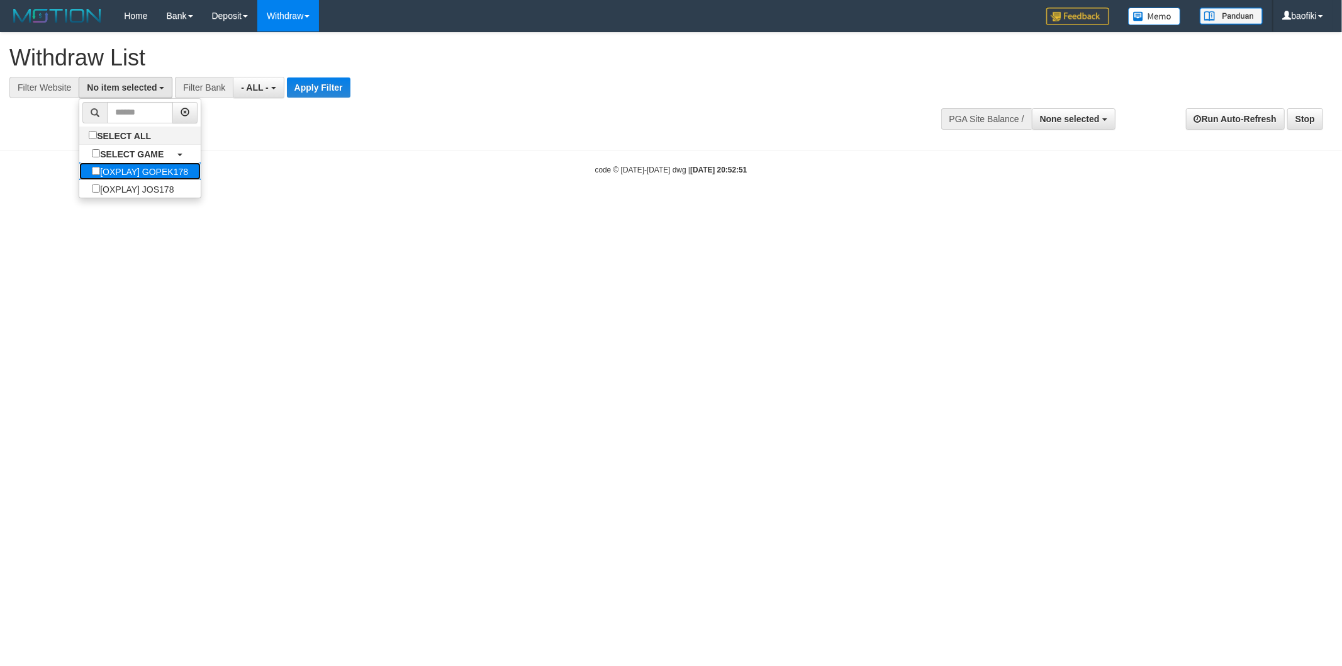
click at [160, 180] on label "[OXPLAY] GOPEK178" at bounding box center [139, 171] width 121 height 18
select select "***"
click at [332, 89] on button "Apply Filter" at bounding box center [339, 87] width 64 height 20
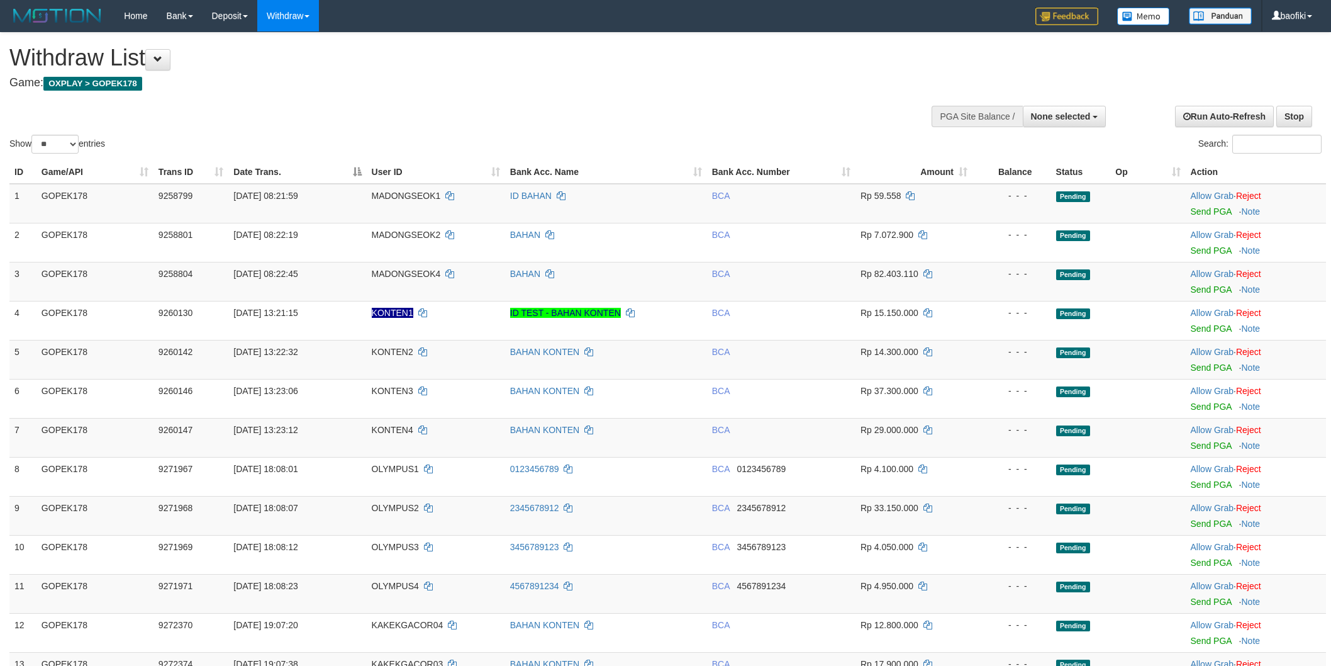
select select
select select "**"
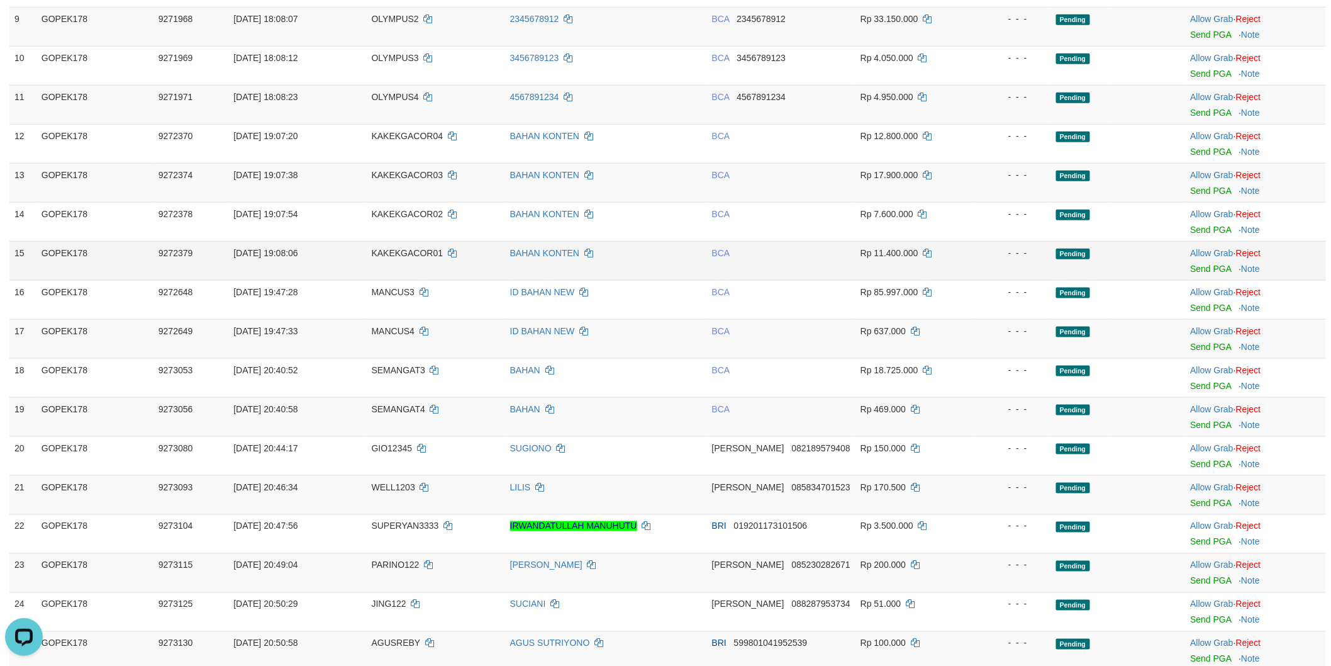
scroll to position [543, 0]
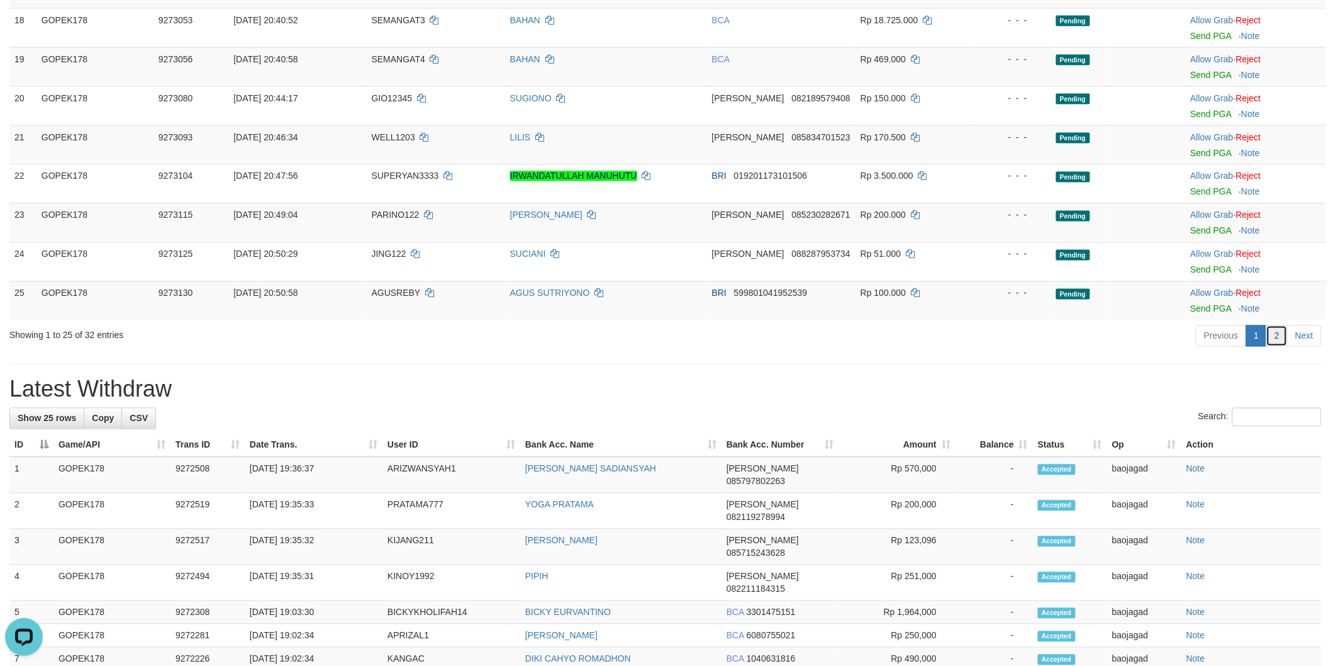
click at [1270, 342] on link "2" at bounding box center [1276, 335] width 21 height 21
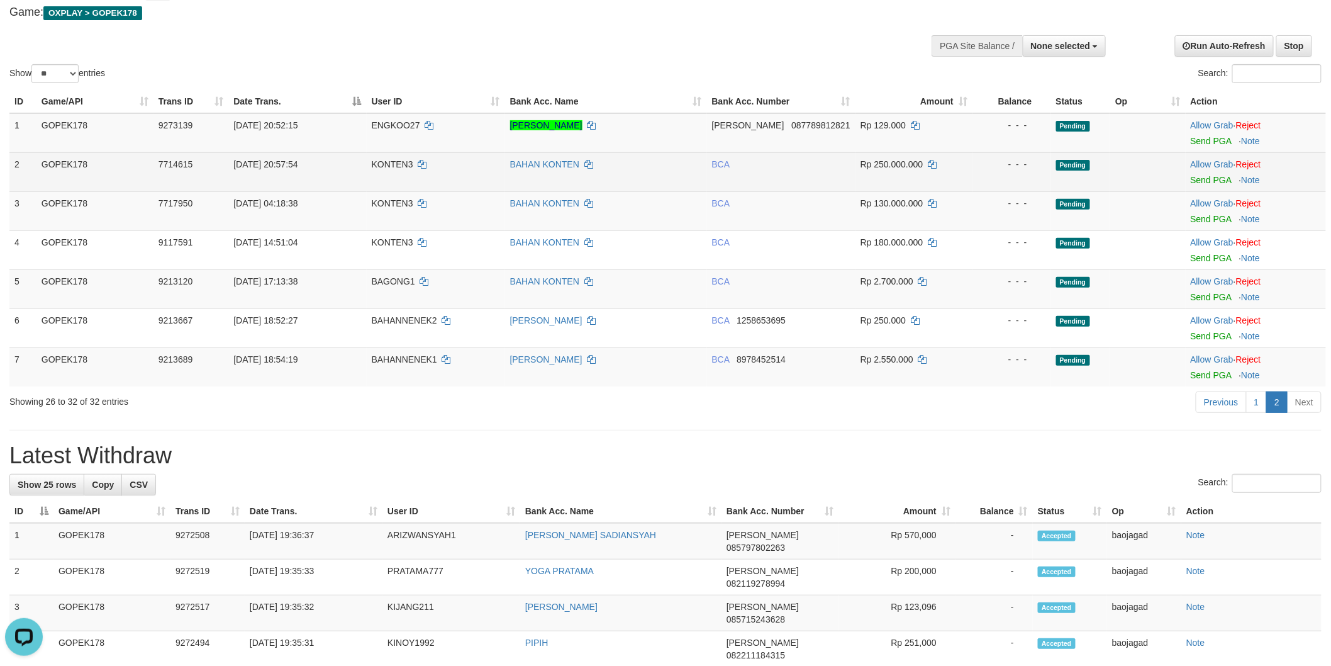
scroll to position [0, 0]
